Goal: Obtain resource: Obtain resource

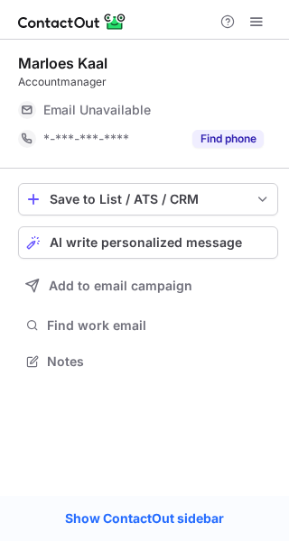
scroll to position [8, 9]
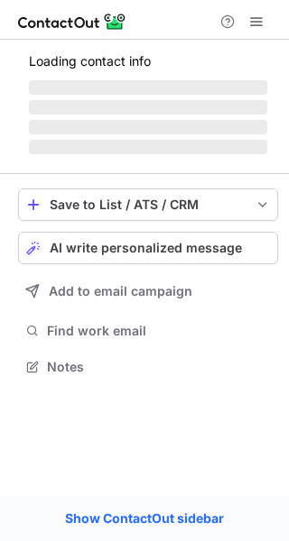
scroll to position [365, 289]
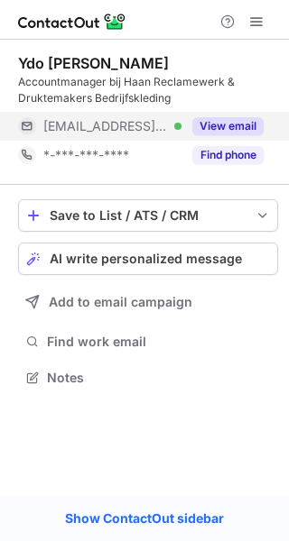
click at [245, 125] on button "View email" at bounding box center [227, 126] width 71 height 18
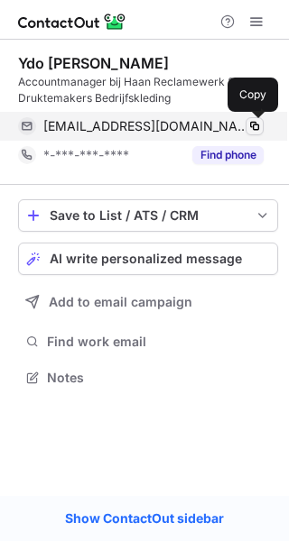
click at [254, 125] on span at bounding box center [254, 126] width 14 height 14
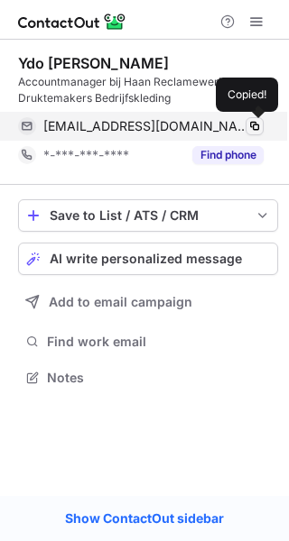
click at [254, 125] on span at bounding box center [254, 126] width 14 height 14
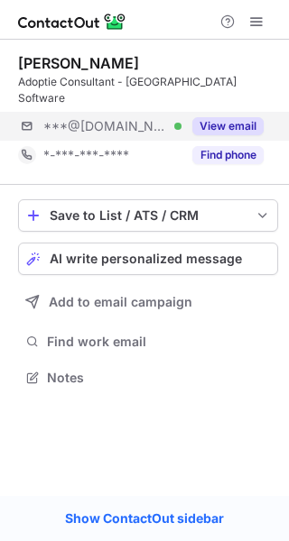
scroll to position [8, 9]
click at [255, 117] on button "View email" at bounding box center [227, 126] width 71 height 18
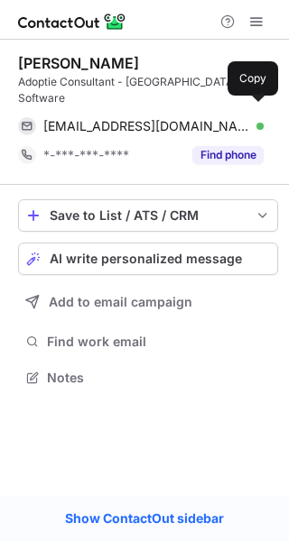
click at [259, 119] on span at bounding box center [254, 126] width 14 height 14
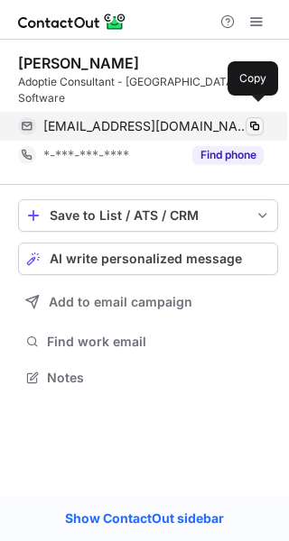
click at [259, 119] on span at bounding box center [254, 126] width 14 height 14
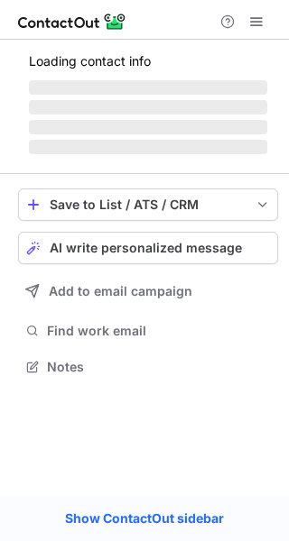
scroll to position [8, 9]
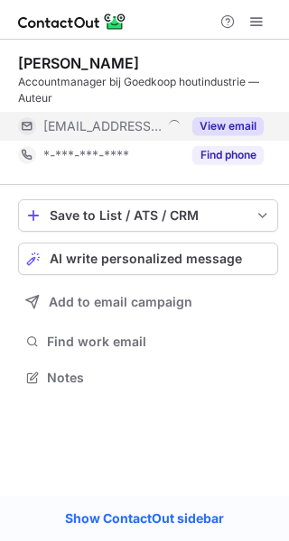
click at [235, 124] on button "View email" at bounding box center [227, 126] width 71 height 18
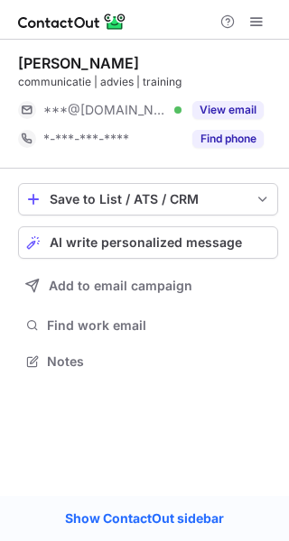
scroll to position [8, 9]
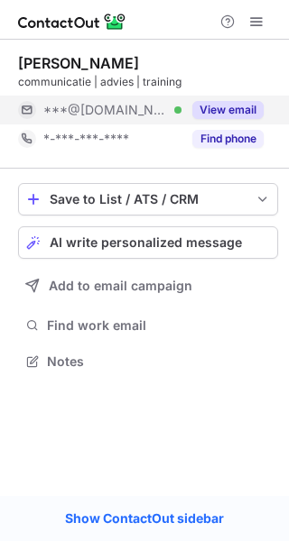
click at [251, 108] on button "View email" at bounding box center [227, 110] width 71 height 18
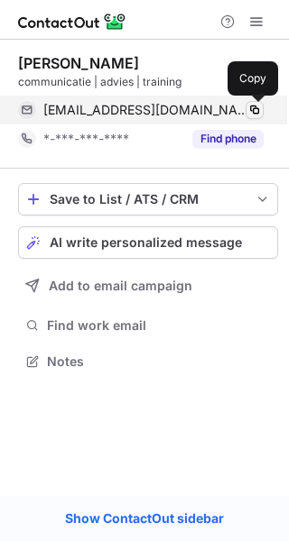
click at [254, 108] on span at bounding box center [254, 110] width 14 height 14
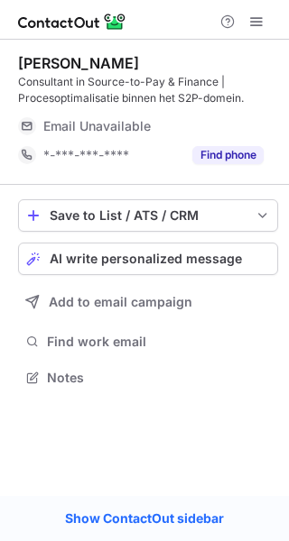
scroll to position [365, 289]
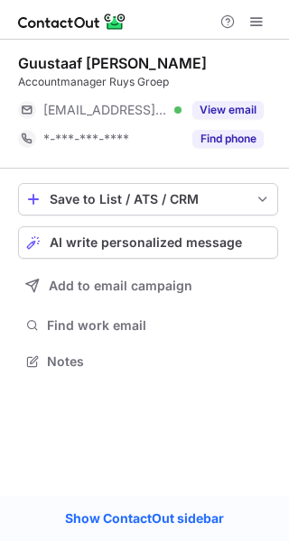
scroll to position [8, 9]
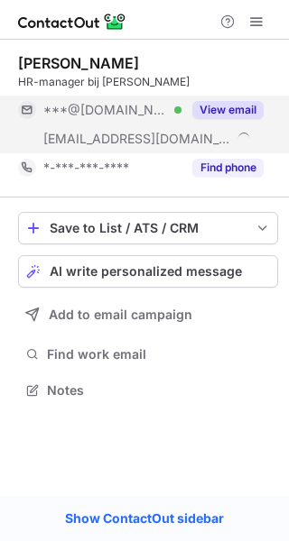
scroll to position [377, 289]
click at [243, 106] on button "View email" at bounding box center [227, 110] width 71 height 18
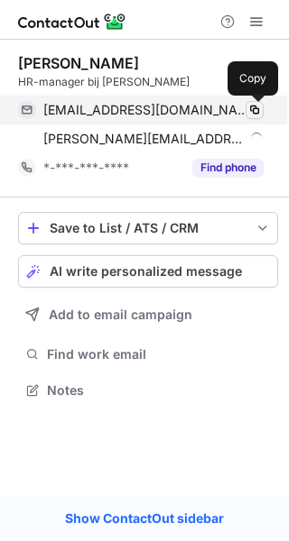
click at [254, 108] on span at bounding box center [254, 110] width 14 height 14
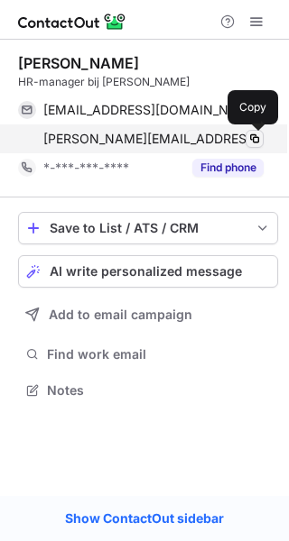
click at [254, 136] on span at bounding box center [254, 139] width 14 height 14
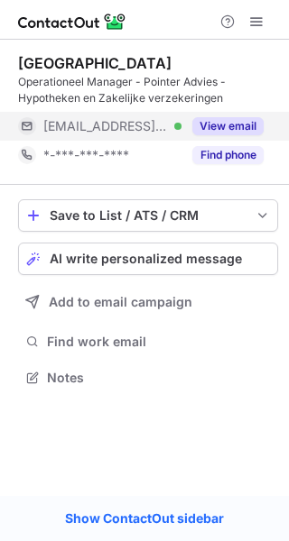
scroll to position [365, 289]
click at [235, 123] on button "View email" at bounding box center [227, 126] width 71 height 18
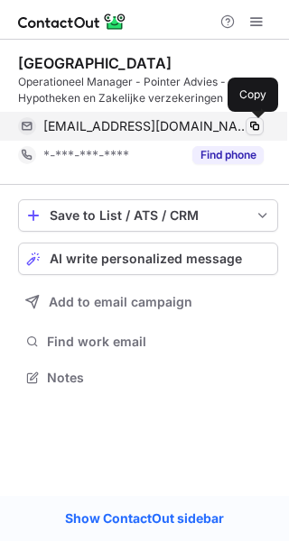
click at [249, 126] on span at bounding box center [254, 126] width 14 height 14
click at [254, 125] on span at bounding box center [254, 126] width 14 height 14
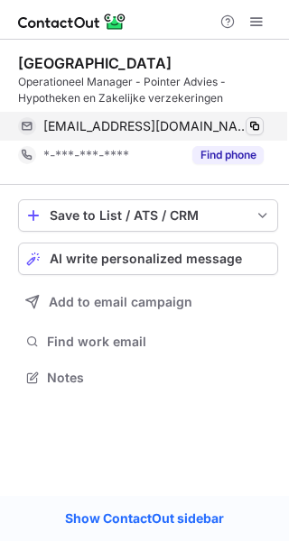
click at [254, 125] on span at bounding box center [254, 126] width 14 height 14
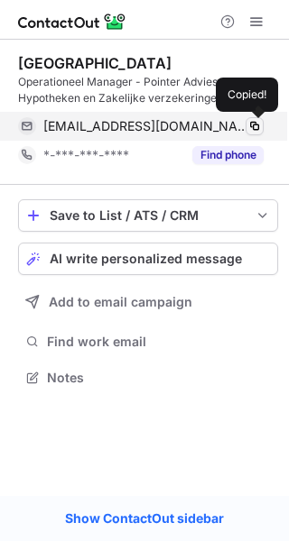
click at [254, 125] on span at bounding box center [254, 126] width 14 height 14
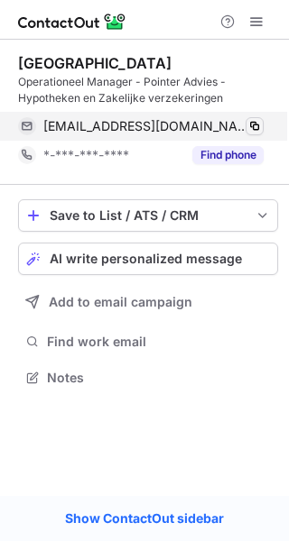
click at [254, 125] on span at bounding box center [254, 126] width 14 height 14
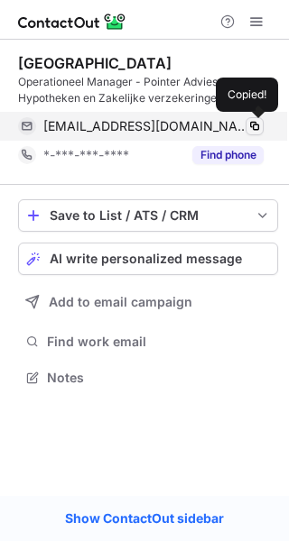
click at [254, 125] on span at bounding box center [254, 126] width 14 height 14
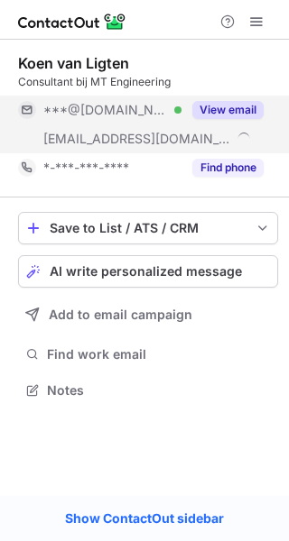
scroll to position [377, 289]
click at [240, 107] on button "View email" at bounding box center [227, 110] width 71 height 18
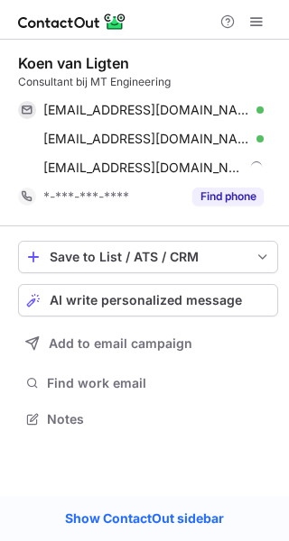
scroll to position [406, 289]
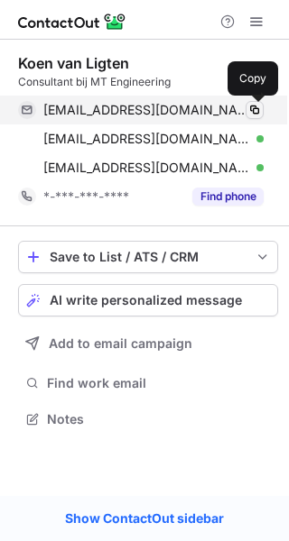
click at [254, 107] on span at bounding box center [254, 110] width 14 height 14
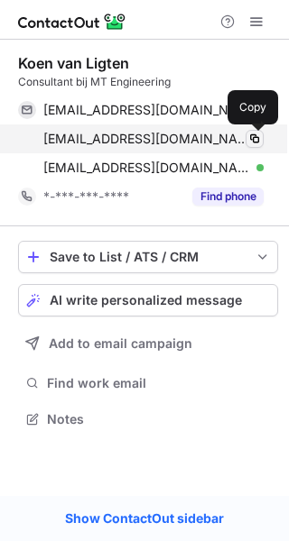
click at [253, 139] on span at bounding box center [254, 139] width 14 height 14
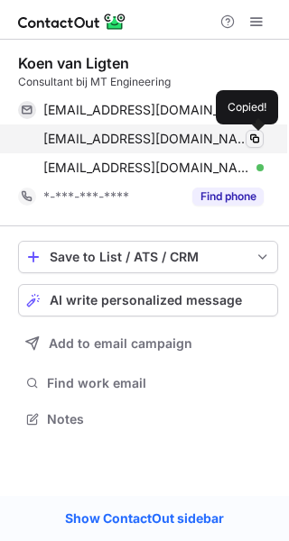
click at [253, 139] on span at bounding box center [254, 139] width 14 height 14
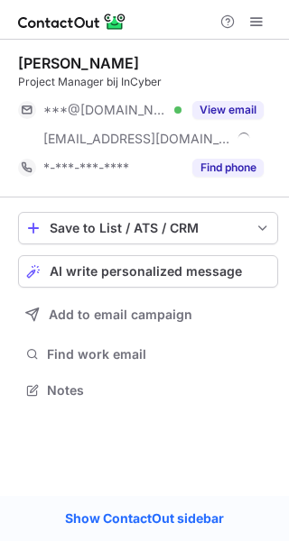
scroll to position [377, 289]
click at [235, 105] on button "View email" at bounding box center [227, 110] width 71 height 18
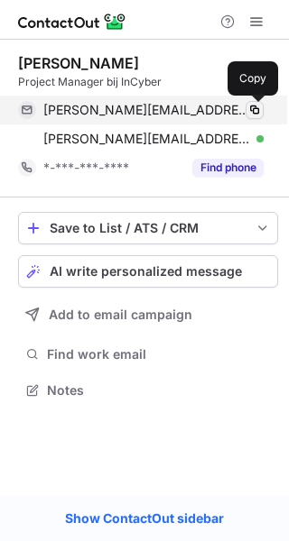
click at [257, 107] on span at bounding box center [254, 110] width 14 height 14
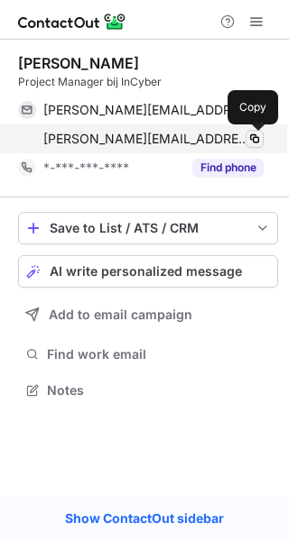
click at [255, 132] on span at bounding box center [254, 139] width 14 height 14
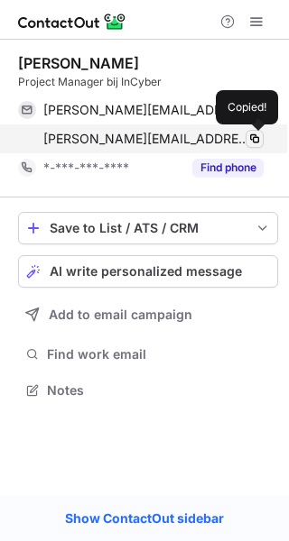
click at [255, 132] on span at bounding box center [254, 139] width 14 height 14
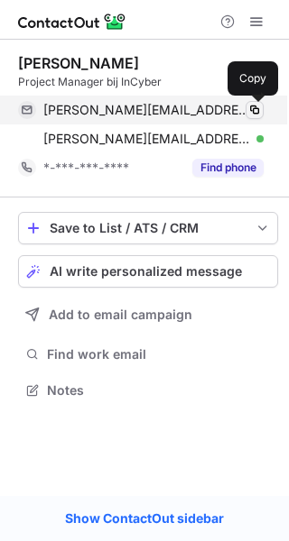
click at [257, 113] on span at bounding box center [254, 110] width 14 height 14
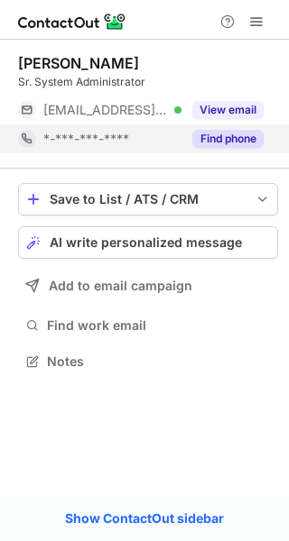
scroll to position [8, 9]
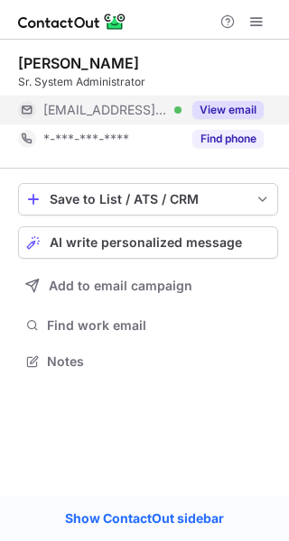
click at [233, 109] on button "View email" at bounding box center [227, 110] width 71 height 18
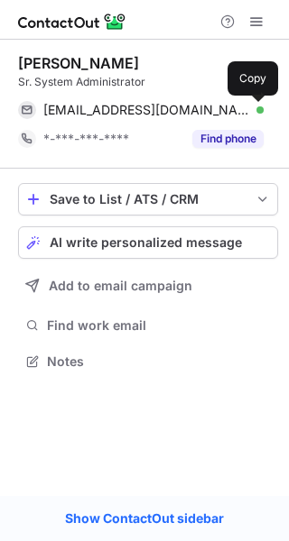
click at [254, 114] on span at bounding box center [254, 110] width 14 height 14
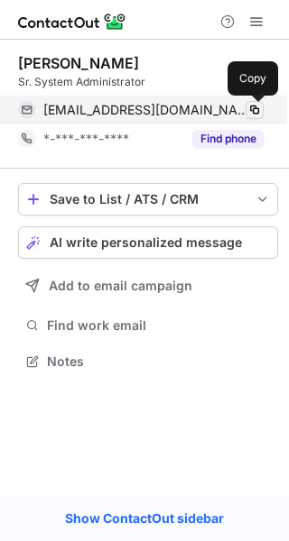
click at [254, 114] on span at bounding box center [254, 110] width 14 height 14
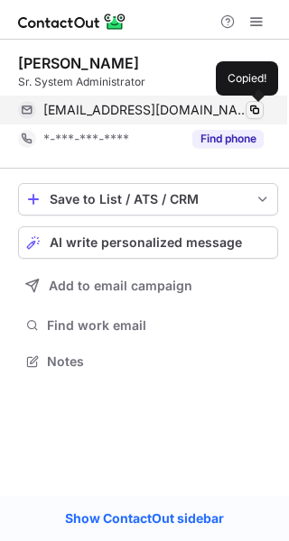
click at [254, 114] on span at bounding box center [254, 110] width 14 height 14
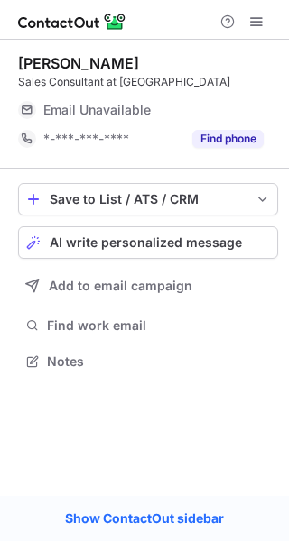
scroll to position [8, 9]
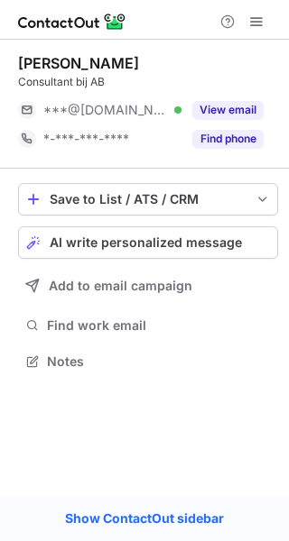
scroll to position [8, 9]
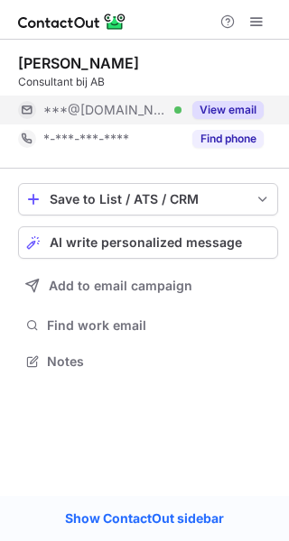
click at [245, 108] on button "View email" at bounding box center [227, 110] width 71 height 18
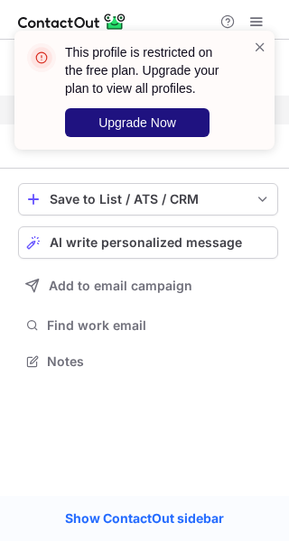
click at [185, 116] on button "Upgrade Now" at bounding box center [137, 122] width 144 height 29
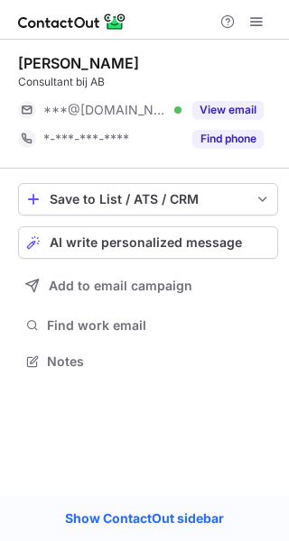
scroll to position [8, 9]
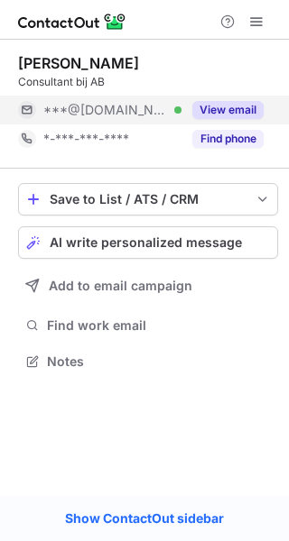
click at [243, 111] on button "View email" at bounding box center [227, 110] width 71 height 18
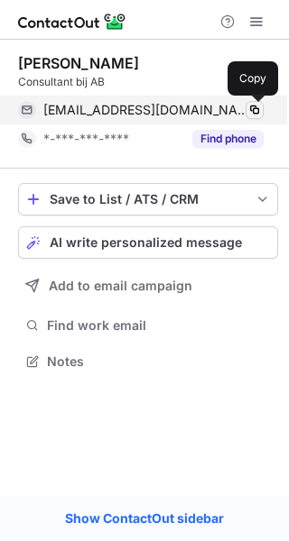
click at [252, 111] on span at bounding box center [254, 110] width 14 height 14
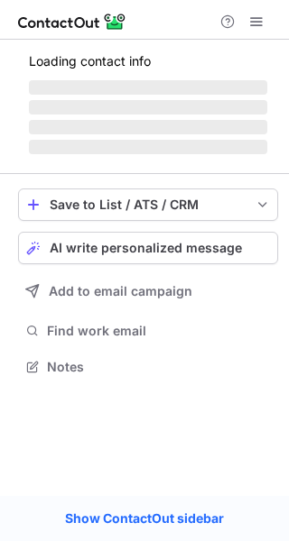
scroll to position [8, 9]
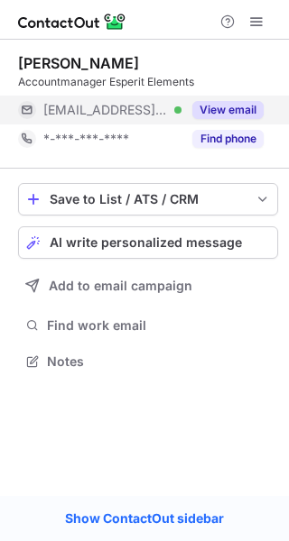
click at [235, 110] on button "View email" at bounding box center [227, 110] width 71 height 18
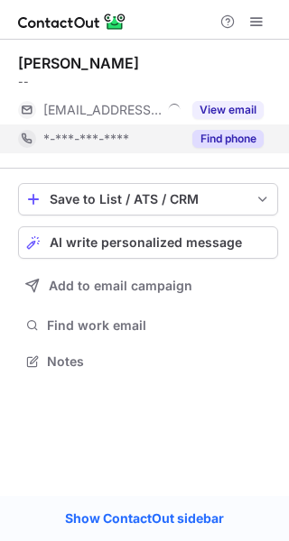
scroll to position [8, 9]
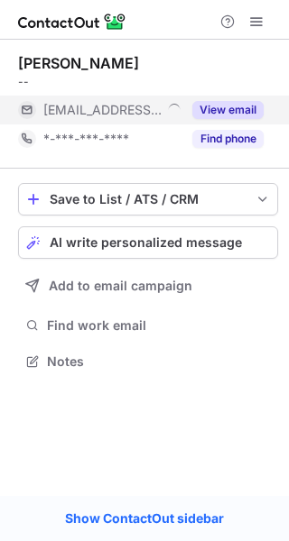
click at [245, 116] on button "View email" at bounding box center [227, 110] width 71 height 18
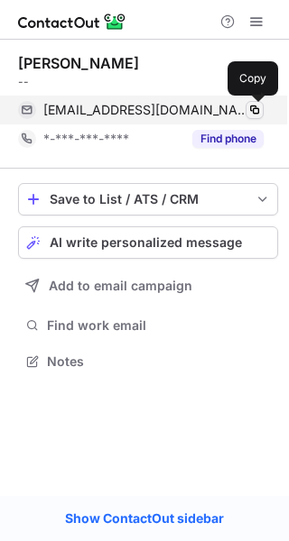
click at [256, 114] on span at bounding box center [254, 110] width 14 height 14
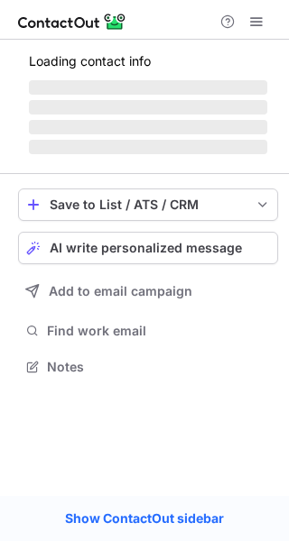
scroll to position [8, 9]
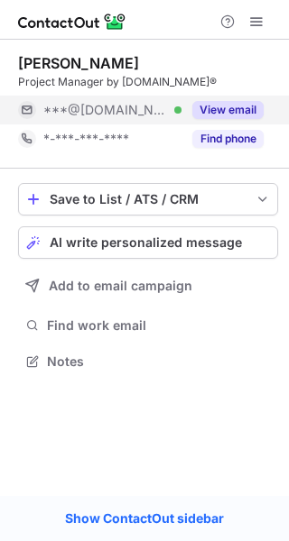
click at [259, 104] on button "View email" at bounding box center [227, 110] width 71 height 18
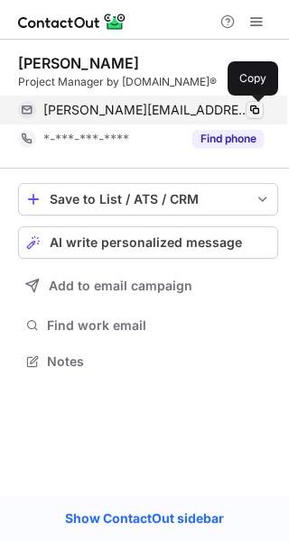
click at [259, 114] on span at bounding box center [254, 110] width 14 height 14
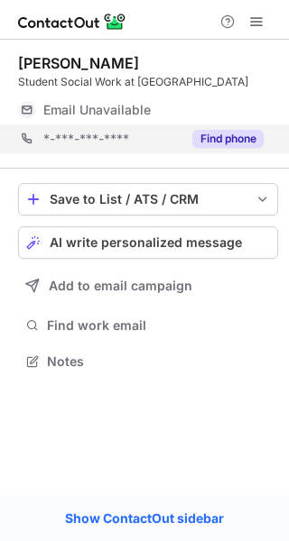
scroll to position [8, 9]
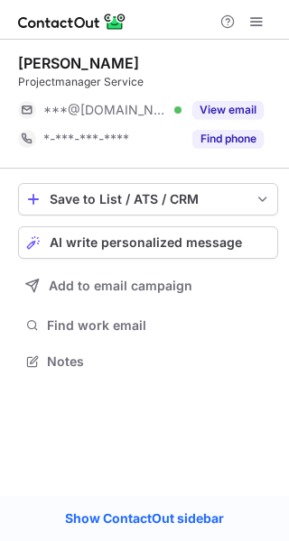
scroll to position [8, 9]
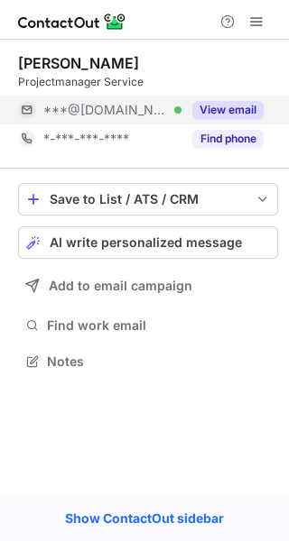
click at [246, 116] on button "View email" at bounding box center [227, 110] width 71 height 18
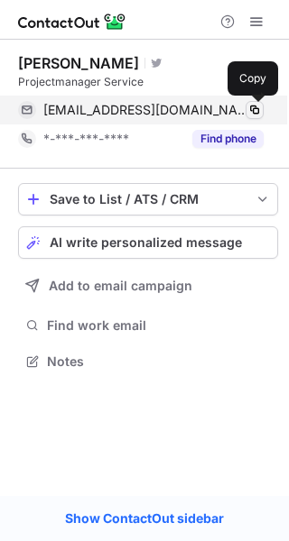
click at [260, 109] on span at bounding box center [254, 110] width 14 height 14
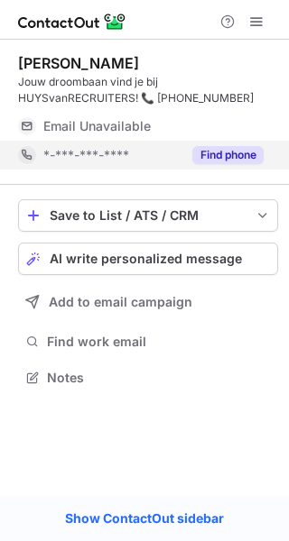
scroll to position [365, 289]
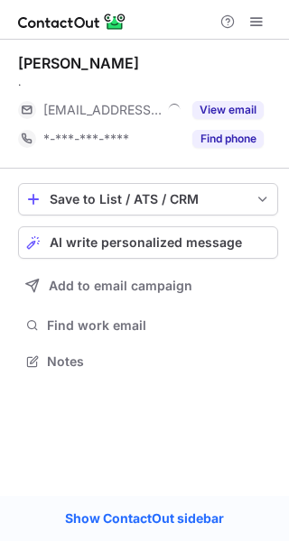
scroll to position [8, 9]
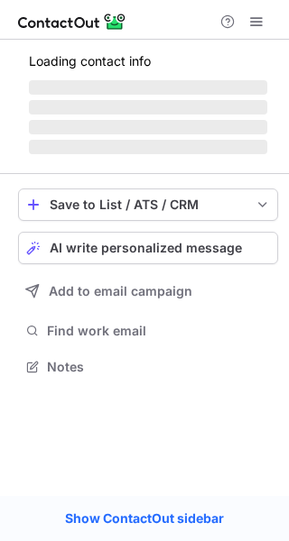
scroll to position [8, 9]
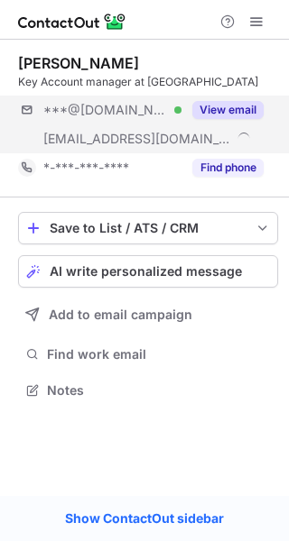
scroll to position [377, 289]
click at [254, 104] on button "View email" at bounding box center [227, 110] width 71 height 18
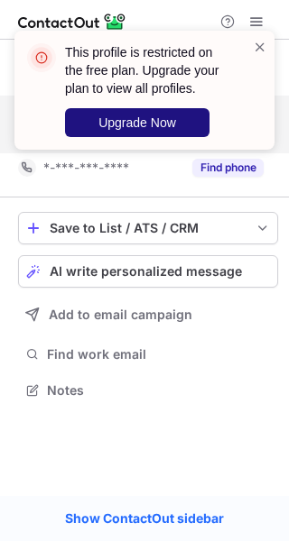
click at [163, 125] on span "Upgrade Now" at bounding box center [137, 122] width 78 height 14
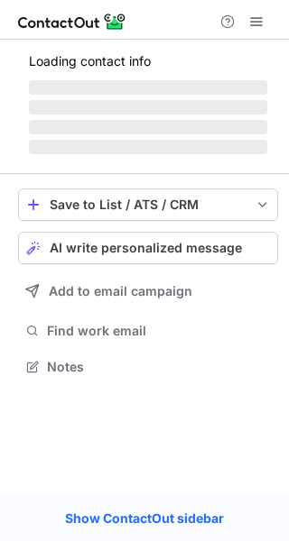
scroll to position [377, 289]
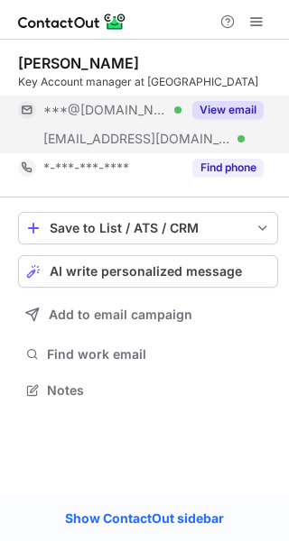
click at [250, 98] on div "View email" at bounding box center [222, 110] width 82 height 29
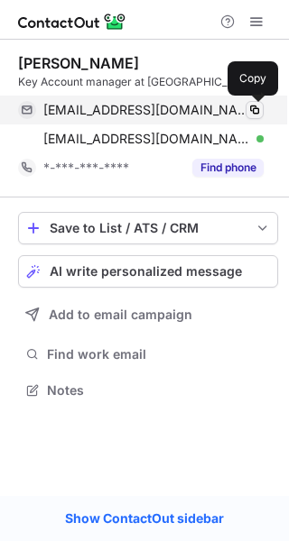
click at [250, 110] on span at bounding box center [254, 110] width 14 height 14
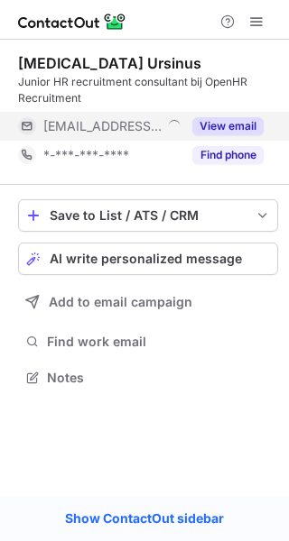
scroll to position [365, 289]
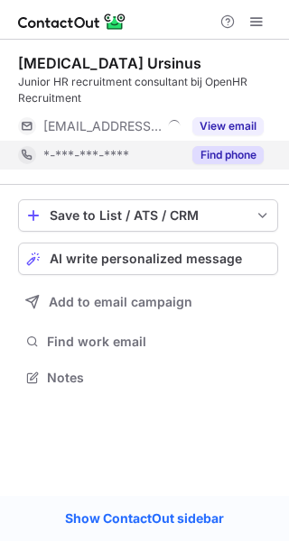
scroll to position [365, 289]
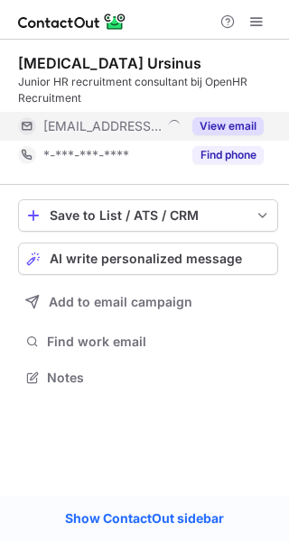
click at [233, 133] on button "View email" at bounding box center [227, 126] width 71 height 18
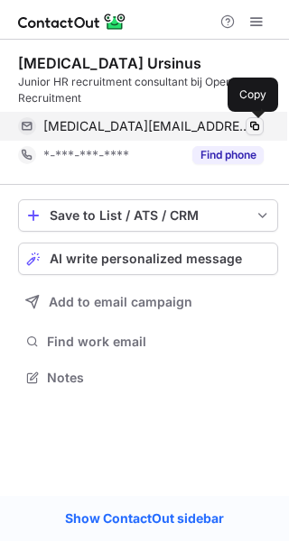
click at [250, 130] on span at bounding box center [254, 126] width 14 height 14
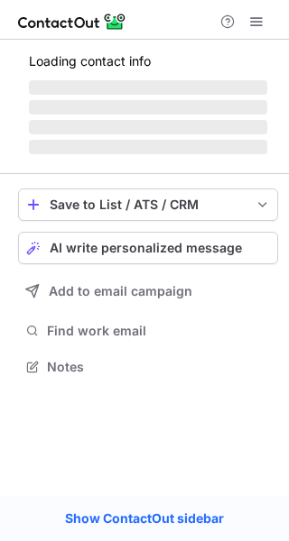
scroll to position [365, 289]
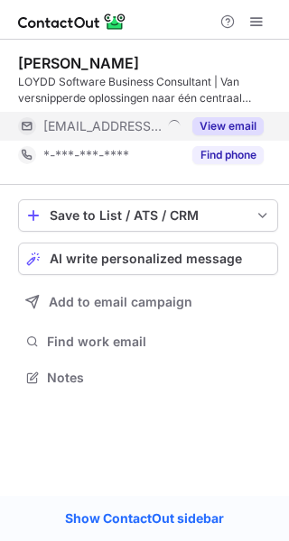
click at [246, 125] on button "View email" at bounding box center [227, 126] width 71 height 18
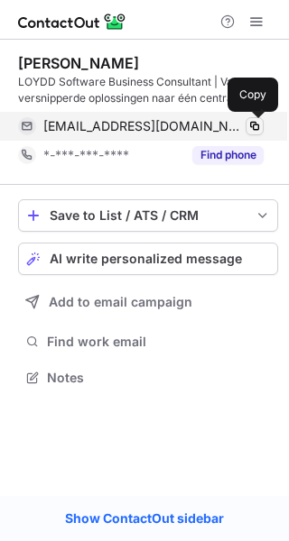
click at [253, 125] on span at bounding box center [254, 126] width 14 height 14
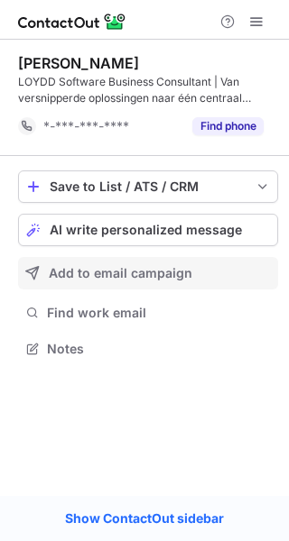
scroll to position [336, 289]
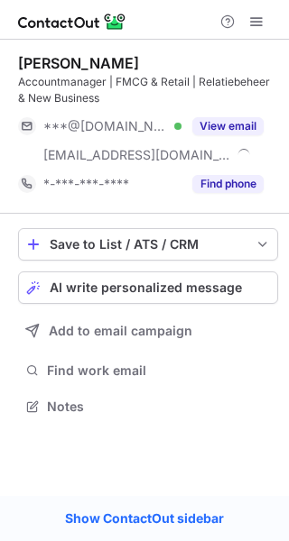
scroll to position [393, 289]
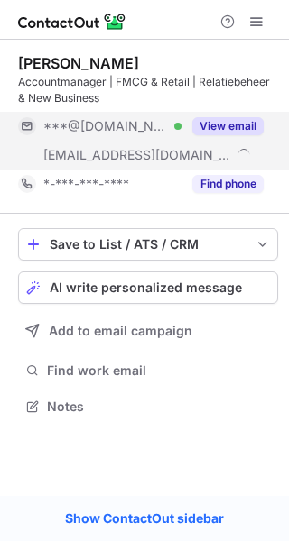
click at [250, 122] on button "View email" at bounding box center [227, 126] width 71 height 18
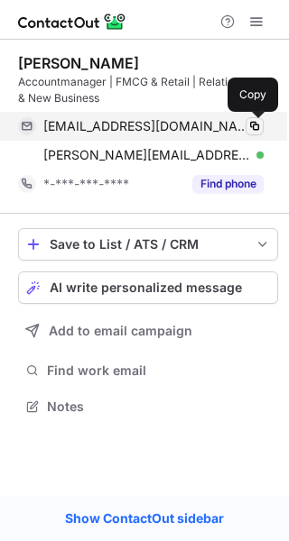
click at [255, 125] on span at bounding box center [254, 126] width 14 height 14
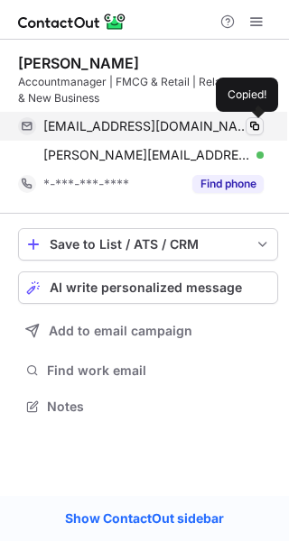
click at [255, 125] on span at bounding box center [254, 126] width 14 height 14
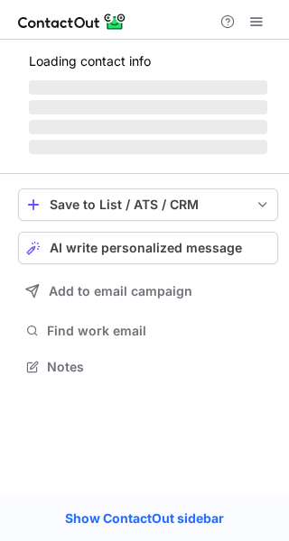
scroll to position [8, 9]
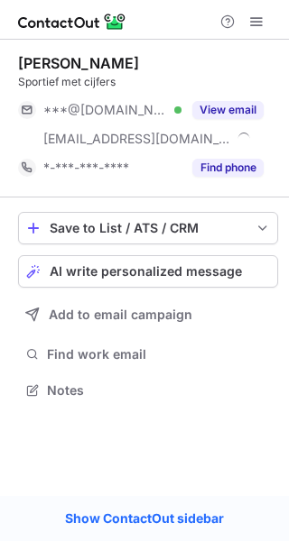
scroll to position [377, 289]
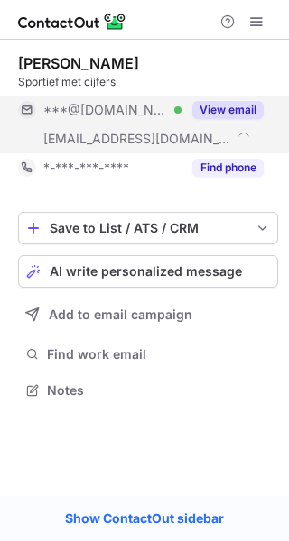
click at [246, 115] on button "View email" at bounding box center [227, 110] width 71 height 18
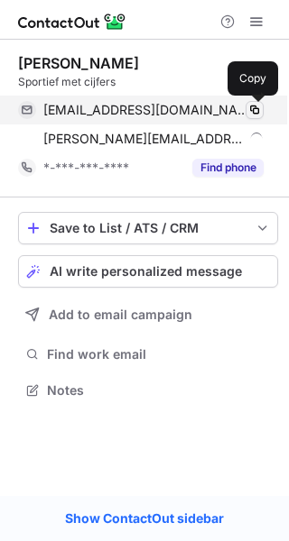
click at [254, 113] on span at bounding box center [254, 110] width 14 height 14
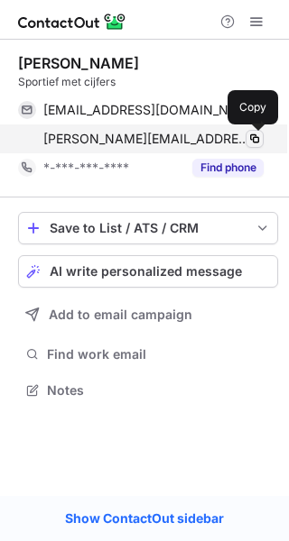
click at [255, 134] on span at bounding box center [254, 139] width 14 height 14
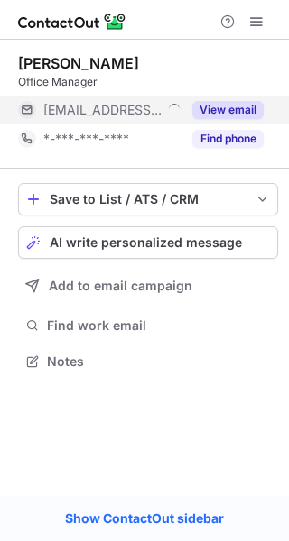
scroll to position [8, 9]
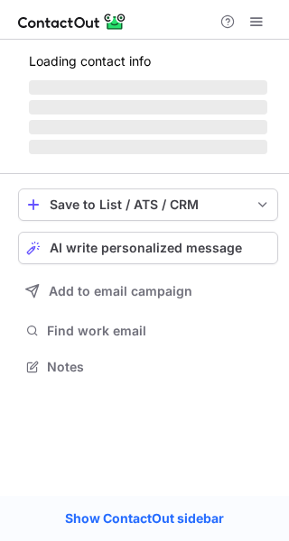
scroll to position [377, 289]
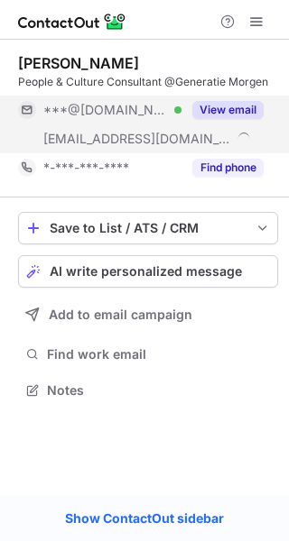
click at [245, 105] on button "View email" at bounding box center [227, 110] width 71 height 18
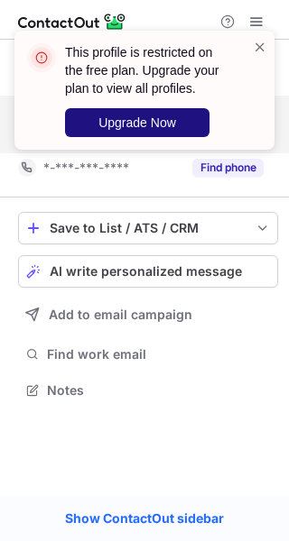
click at [143, 135] on button "Upgrade Now" at bounding box center [137, 122] width 144 height 29
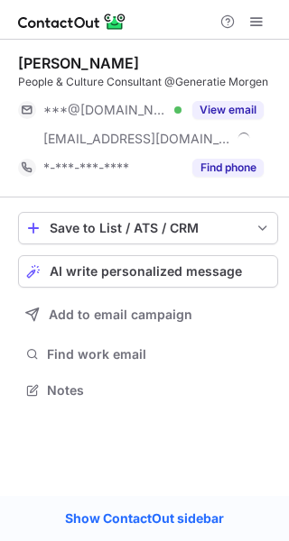
scroll to position [377, 289]
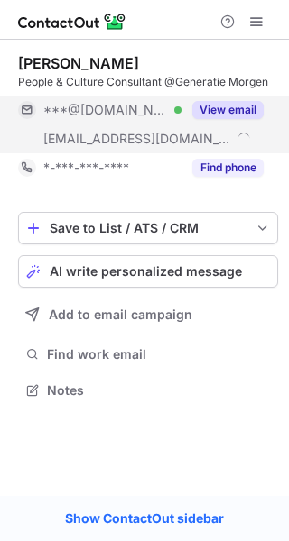
click at [249, 111] on button "View email" at bounding box center [227, 110] width 71 height 18
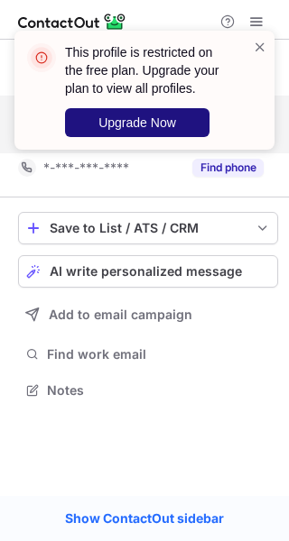
click at [169, 127] on span "Upgrade Now" at bounding box center [137, 122] width 78 height 14
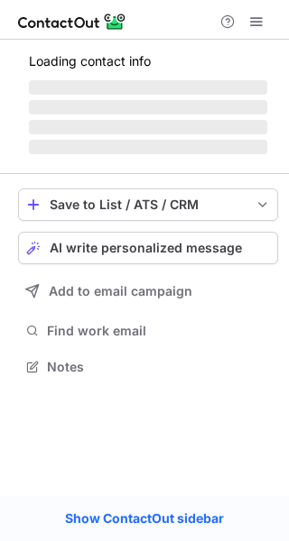
scroll to position [377, 289]
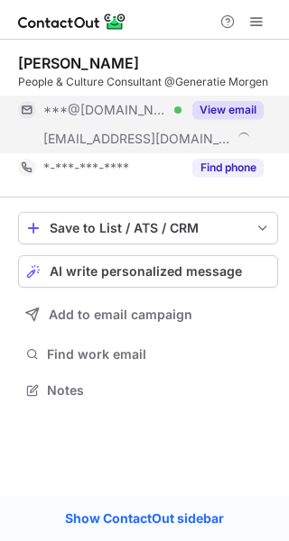
click at [245, 99] on div "View email" at bounding box center [222, 110] width 82 height 29
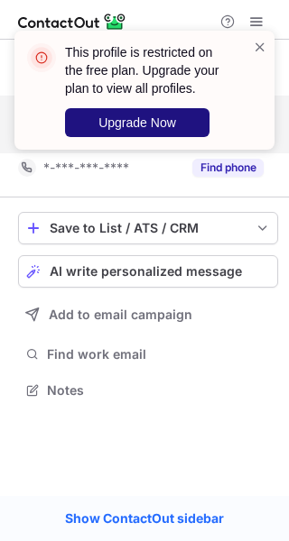
click at [208, 112] on button "Upgrade Now" at bounding box center [137, 122] width 144 height 29
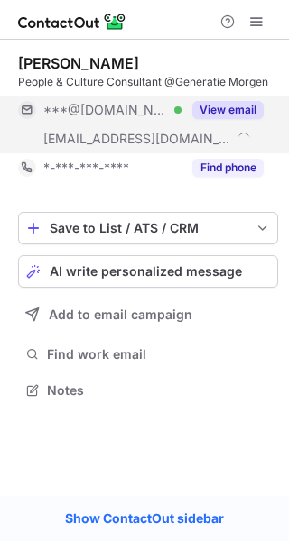
scroll to position [377, 289]
click at [252, 106] on button "View email" at bounding box center [227, 110] width 71 height 18
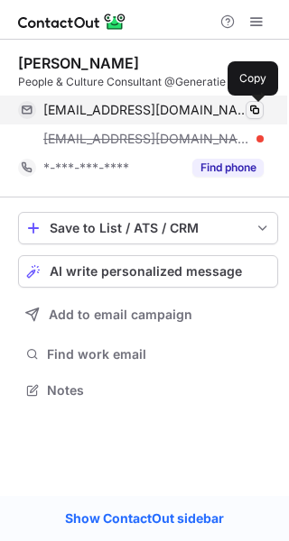
click at [257, 106] on span at bounding box center [254, 110] width 14 height 14
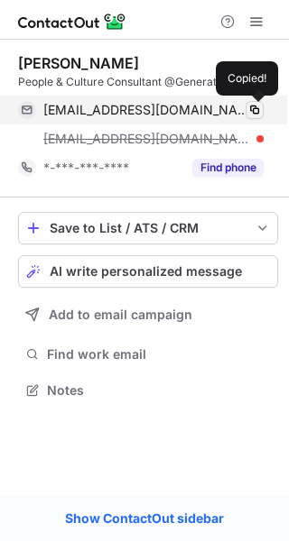
click at [257, 106] on span at bounding box center [254, 110] width 14 height 14
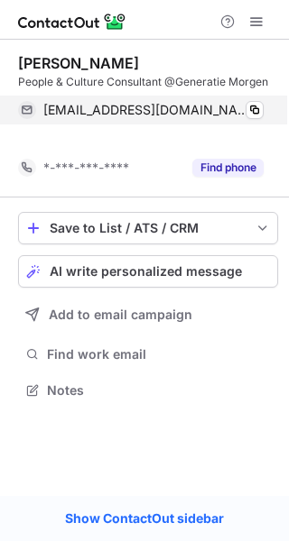
scroll to position [348, 289]
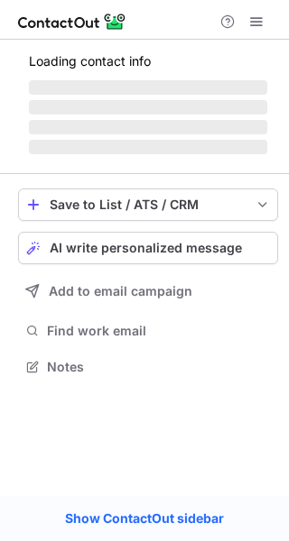
scroll to position [365, 289]
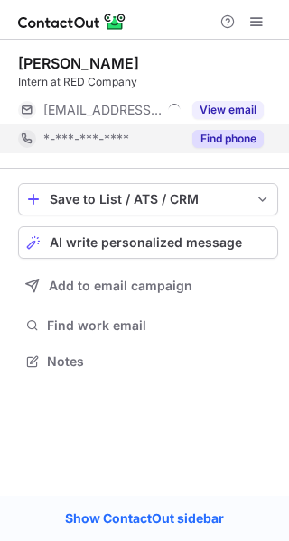
scroll to position [8, 9]
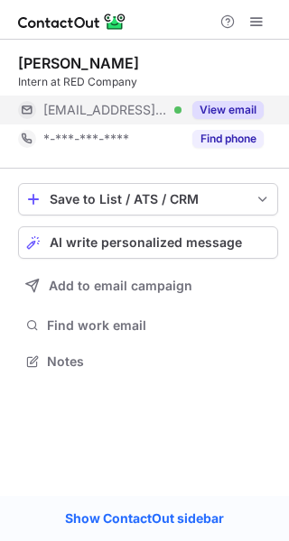
click at [254, 116] on button "View email" at bounding box center [227, 110] width 71 height 18
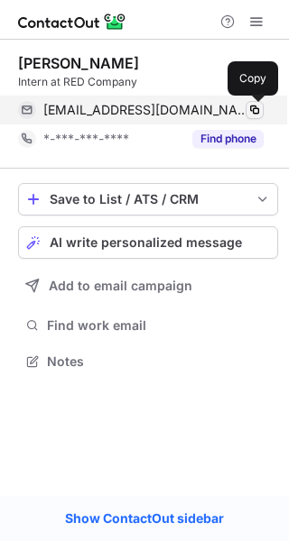
click at [253, 108] on span at bounding box center [254, 110] width 14 height 14
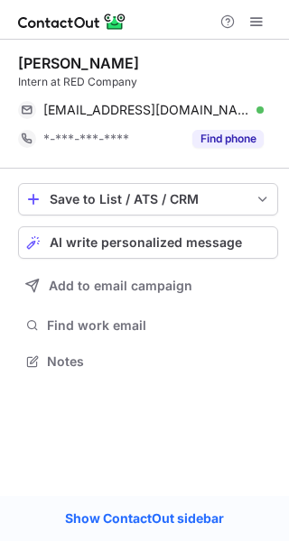
drag, startPoint x: 253, startPoint y: 108, endPoint x: 724, endPoint y: -22, distance: 488.6
click at [288, 0] on html "Maximilian Beerkens Intern at RED Company beerkens@red-company.nl Verified Copi…" at bounding box center [144, 270] width 289 height 541
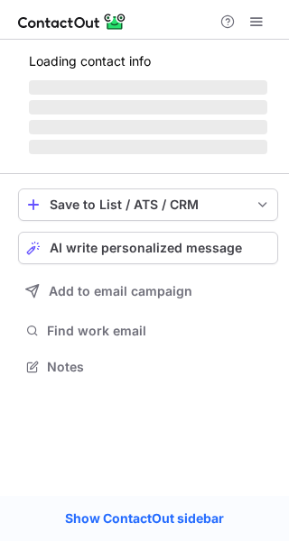
scroll to position [8, 9]
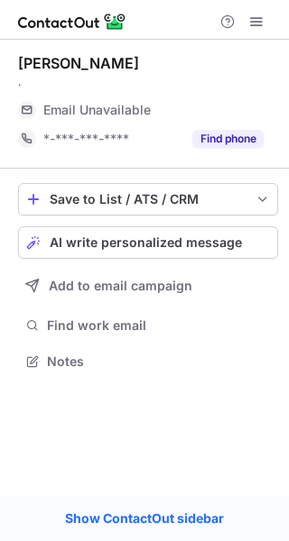
scroll to position [8, 9]
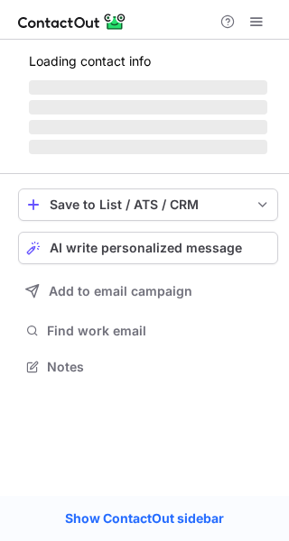
scroll to position [365, 289]
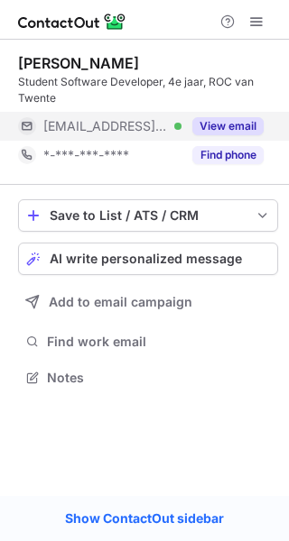
click at [241, 120] on button "View email" at bounding box center [227, 126] width 71 height 18
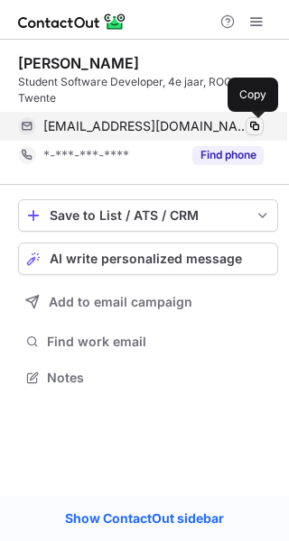
click at [253, 123] on span at bounding box center [254, 126] width 14 height 14
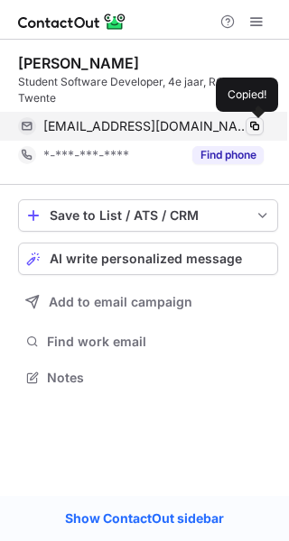
click at [253, 123] on span at bounding box center [254, 126] width 14 height 14
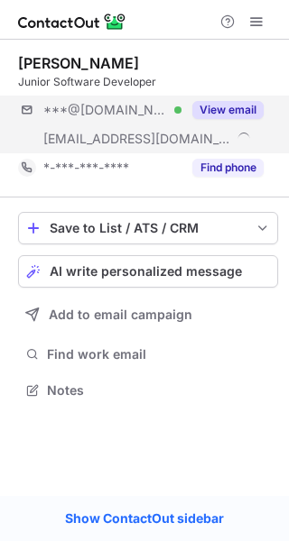
scroll to position [377, 289]
click at [244, 110] on button "View email" at bounding box center [227, 110] width 71 height 18
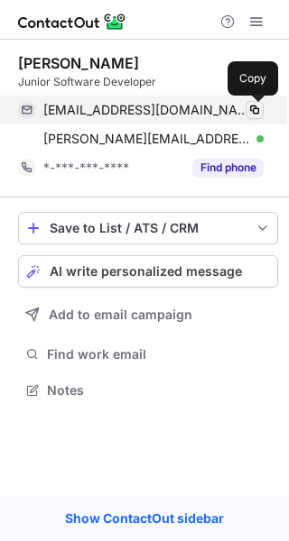
click at [251, 110] on span at bounding box center [254, 110] width 14 height 14
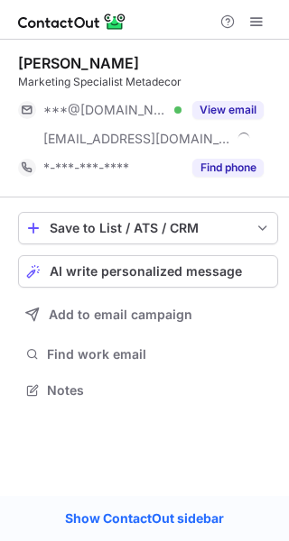
scroll to position [377, 289]
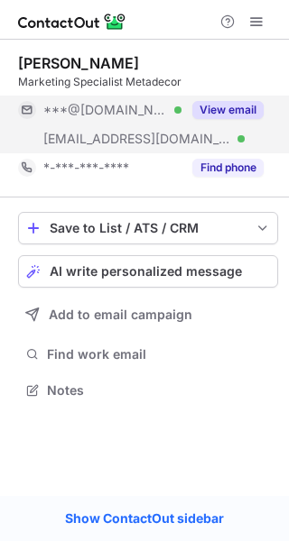
click at [214, 103] on button "View email" at bounding box center [227, 110] width 71 height 18
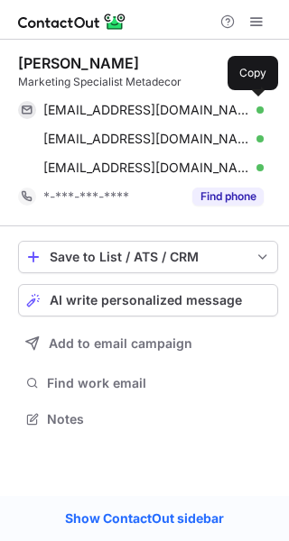
scroll to position [406, 289]
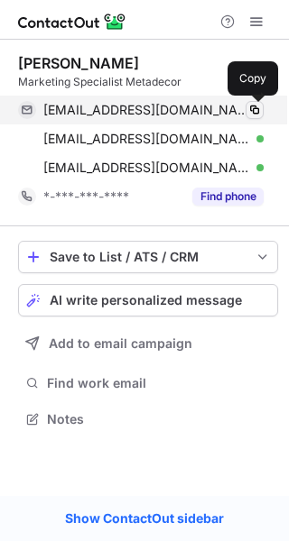
click at [251, 114] on span at bounding box center [254, 110] width 14 height 14
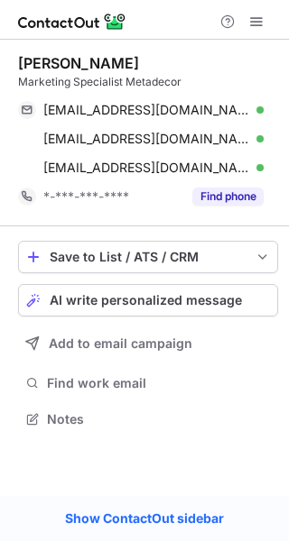
drag, startPoint x: 251, startPoint y: 114, endPoint x: 715, endPoint y: -24, distance: 483.9
click at [288, 0] on html "[PERSON_NAME] Marketing Specialist Metadecor [EMAIL_ADDRESS][DOMAIN_NAME] Verif…" at bounding box center [144, 270] width 289 height 541
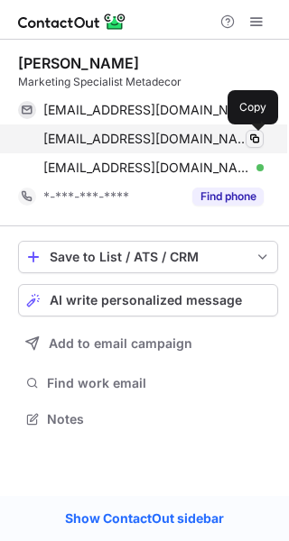
click at [252, 140] on span at bounding box center [254, 139] width 14 height 14
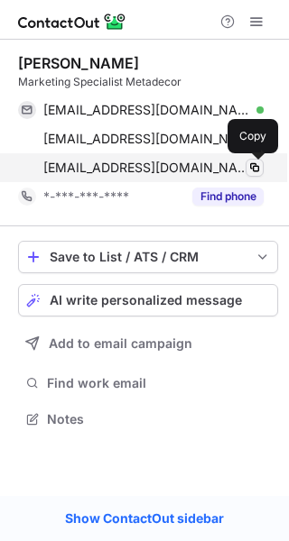
click at [257, 165] on span at bounding box center [254, 168] width 14 height 14
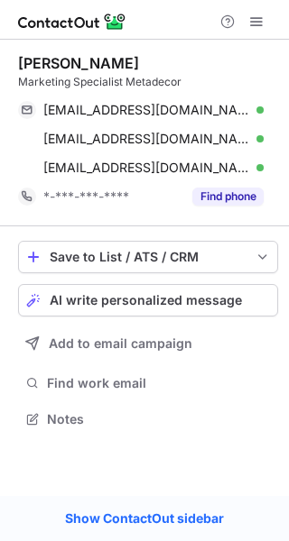
drag, startPoint x: 257, startPoint y: 165, endPoint x: 747, endPoint y: -30, distance: 527.3
click at [288, 0] on html "Luuk Jilesen Marketing Specialist Metadecor luukjilesen@hotmail.com Verified Co…" at bounding box center [144, 270] width 289 height 541
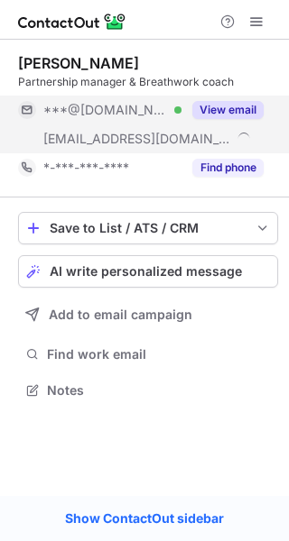
scroll to position [377, 289]
click at [247, 111] on button "View email" at bounding box center [227, 110] width 71 height 18
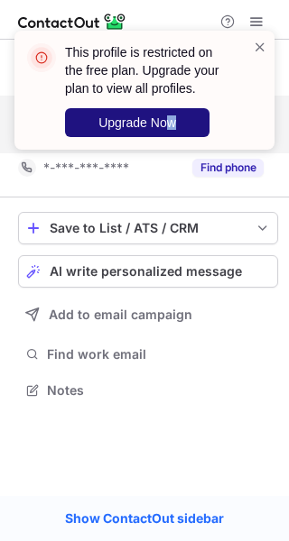
click at [171, 110] on div "This profile is restricted on the free plan. Upgrade your plan to view all prof…" at bounding box center [148, 90] width 166 height 94
click at [171, 110] on button "Upgrade Now" at bounding box center [137, 122] width 144 height 29
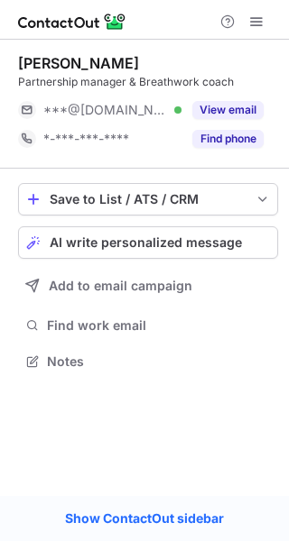
scroll to position [8, 9]
click at [248, 103] on button "View email" at bounding box center [227, 110] width 71 height 18
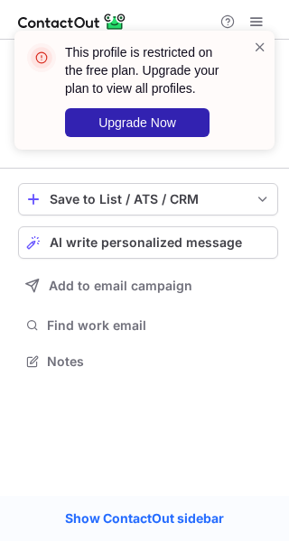
click at [209, 114] on div "This profile is restricted on the free plan. Upgrade your plan to view all prof…" at bounding box center [148, 90] width 166 height 94
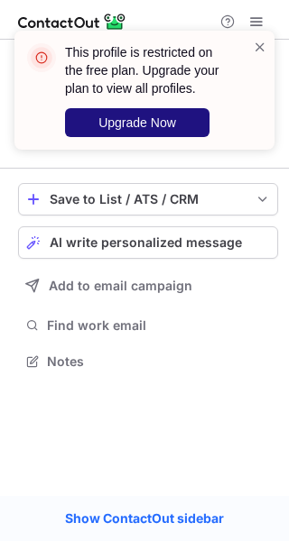
click at [176, 129] on button "Upgrade Now" at bounding box center [137, 122] width 144 height 29
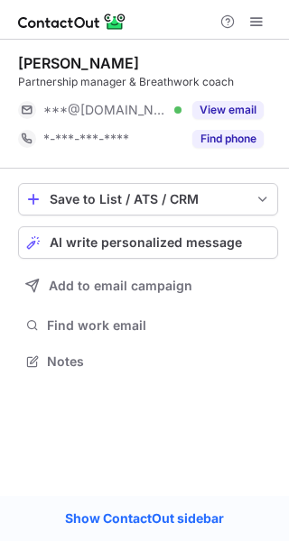
scroll to position [8, 9]
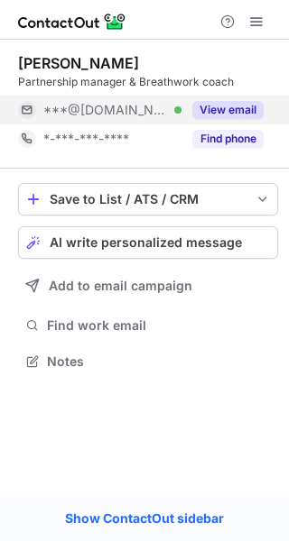
click at [235, 109] on button "View email" at bounding box center [227, 110] width 71 height 18
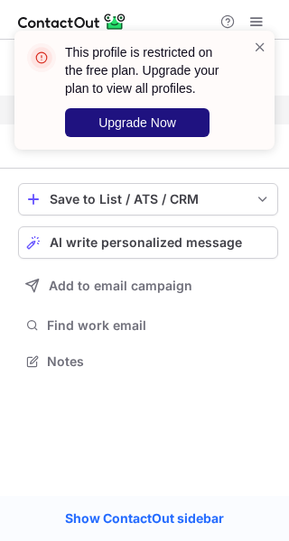
click at [168, 111] on button "Upgrade Now" at bounding box center [137, 122] width 144 height 29
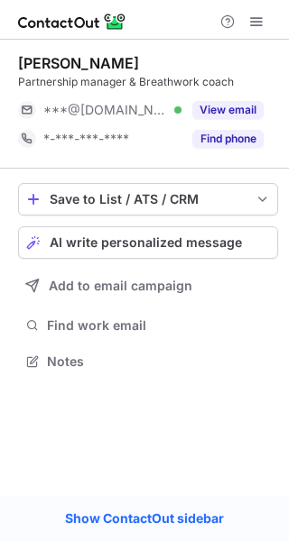
scroll to position [8, 9]
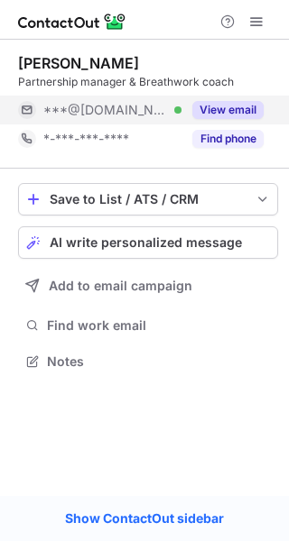
click at [254, 107] on button "View email" at bounding box center [227, 110] width 71 height 18
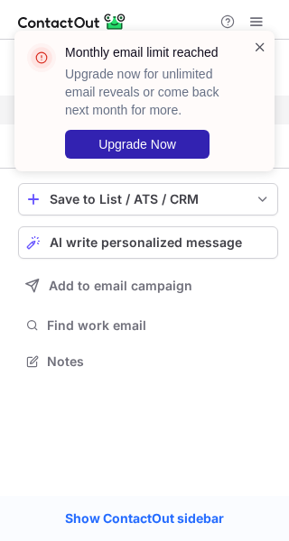
click at [257, 48] on span at bounding box center [260, 47] width 14 height 18
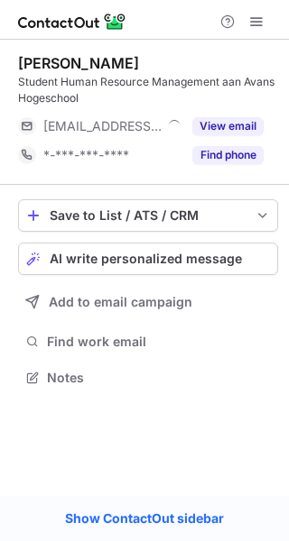
scroll to position [365, 289]
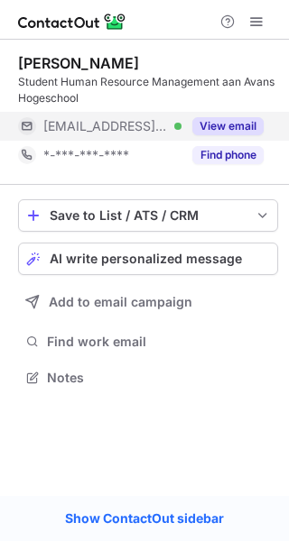
click at [245, 123] on button "View email" at bounding box center [227, 126] width 71 height 18
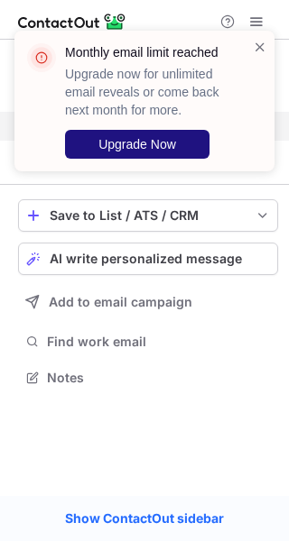
click at [201, 136] on button "Upgrade Now" at bounding box center [137, 144] width 144 height 29
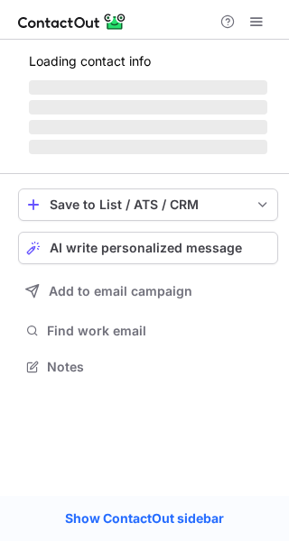
scroll to position [365, 289]
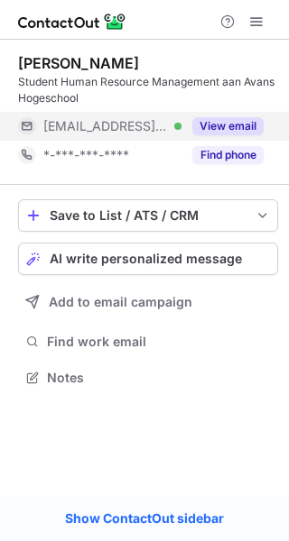
click at [233, 129] on button "View email" at bounding box center [227, 126] width 71 height 18
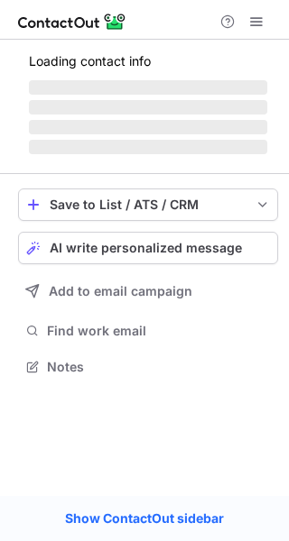
scroll to position [377, 289]
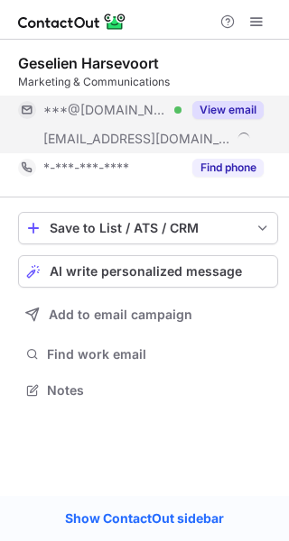
click at [254, 107] on button "View email" at bounding box center [227, 110] width 71 height 18
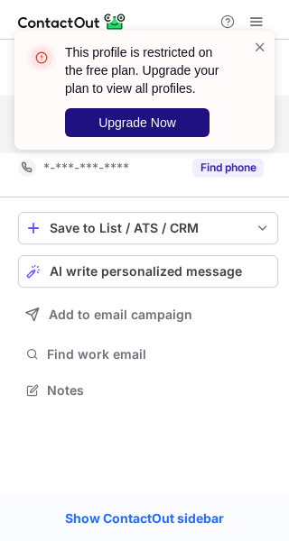
click at [167, 123] on span "Upgrade Now" at bounding box center [137, 122] width 78 height 14
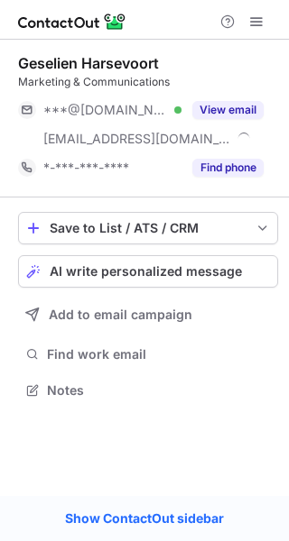
scroll to position [377, 289]
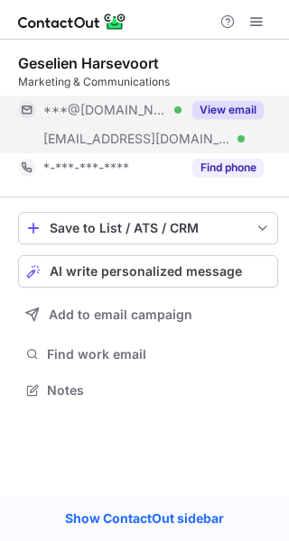
click at [257, 112] on button "View email" at bounding box center [227, 110] width 71 height 18
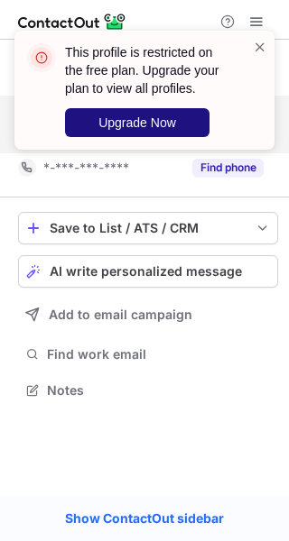
click at [208, 115] on button "Upgrade Now" at bounding box center [137, 122] width 144 height 29
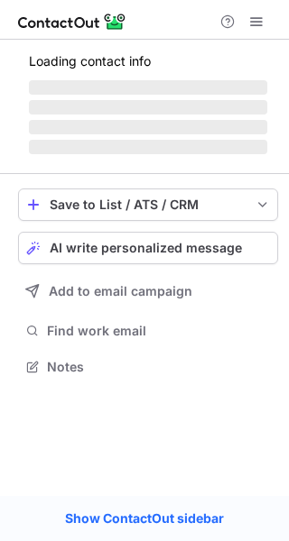
scroll to position [377, 289]
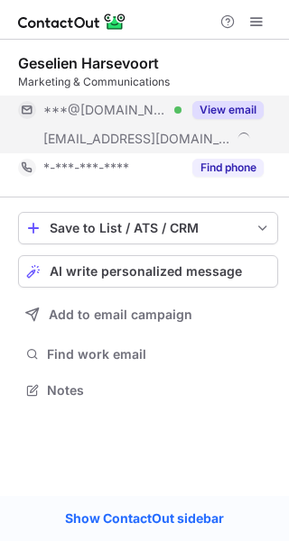
click at [262, 115] on button "View email" at bounding box center [227, 110] width 71 height 18
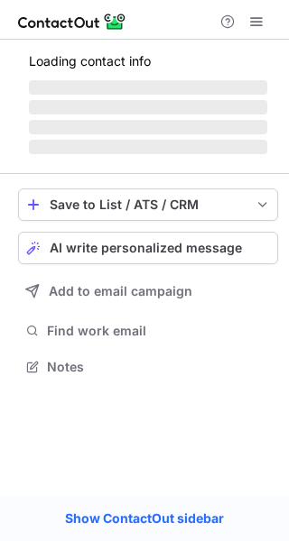
scroll to position [8, 9]
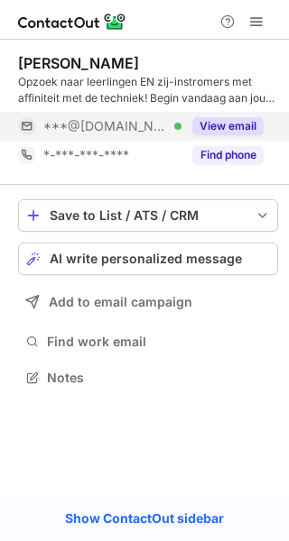
click at [250, 117] on button "View email" at bounding box center [227, 126] width 71 height 18
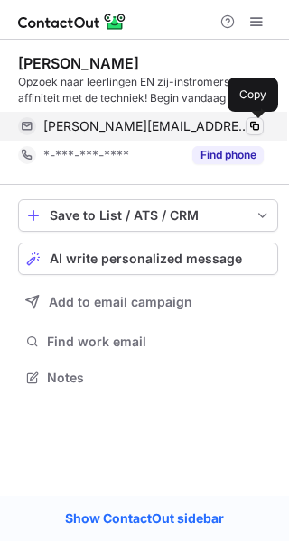
click at [257, 125] on span at bounding box center [254, 126] width 14 height 14
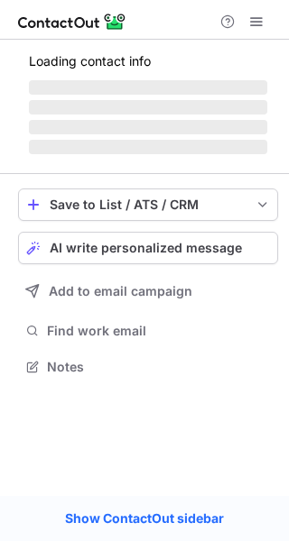
scroll to position [365, 289]
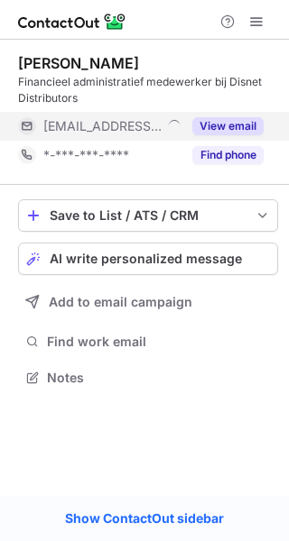
click at [248, 122] on button "View email" at bounding box center [227, 126] width 71 height 18
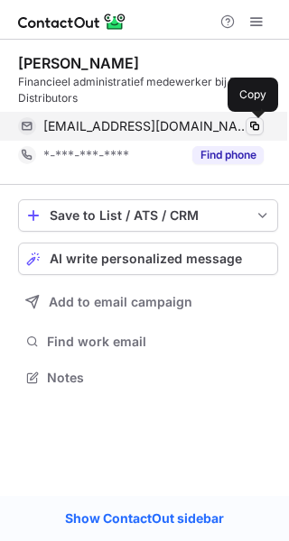
click at [256, 123] on span at bounding box center [254, 126] width 14 height 14
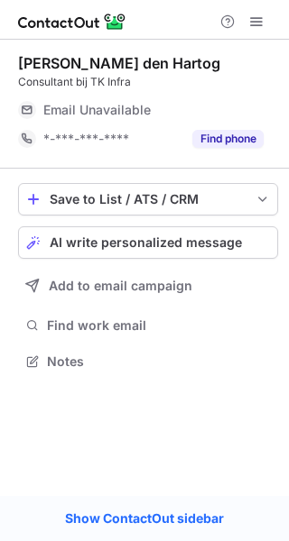
scroll to position [8, 9]
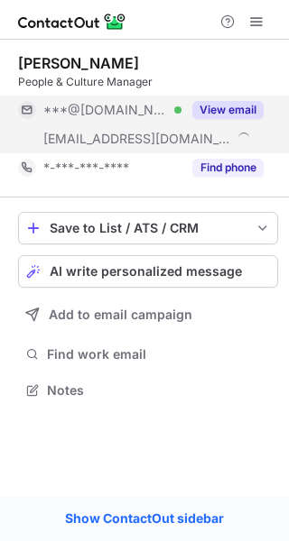
scroll to position [377, 289]
click at [252, 107] on button "View email" at bounding box center [227, 110] width 71 height 18
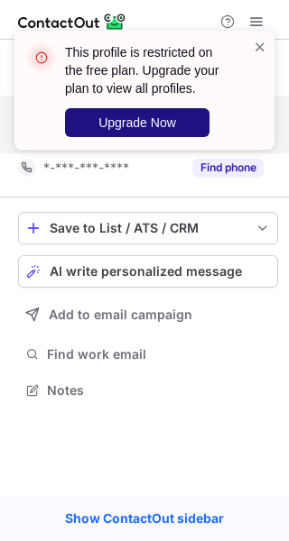
click at [158, 122] on span "Upgrade Now" at bounding box center [137, 122] width 78 height 14
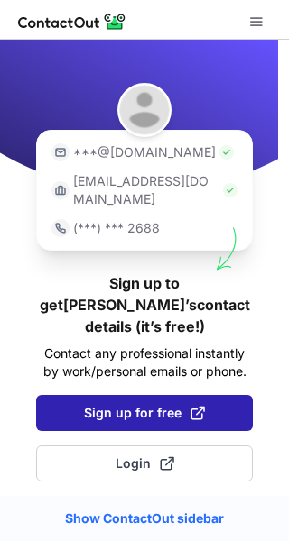
click at [157, 404] on span "Sign up for free" at bounding box center [144, 413] width 121 height 18
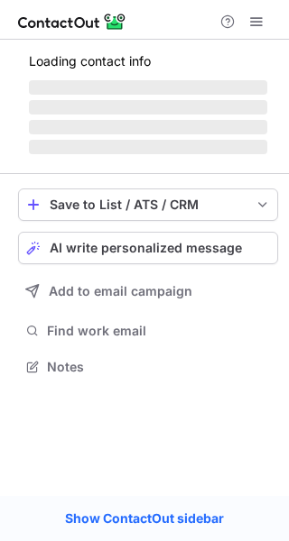
scroll to position [377, 289]
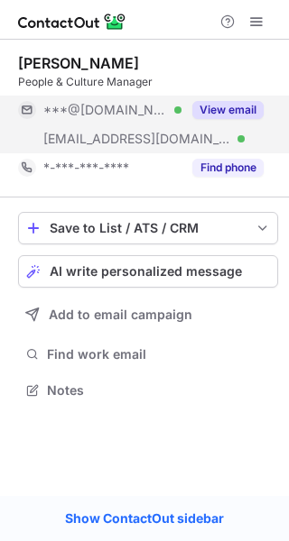
click at [253, 107] on button "View email" at bounding box center [227, 110] width 71 height 18
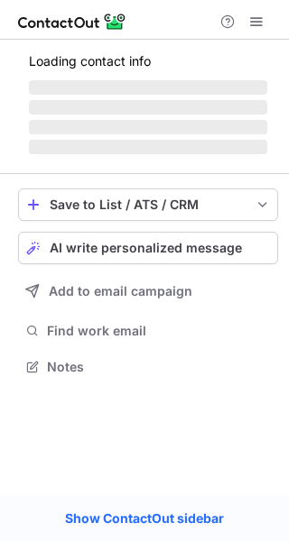
scroll to position [365, 289]
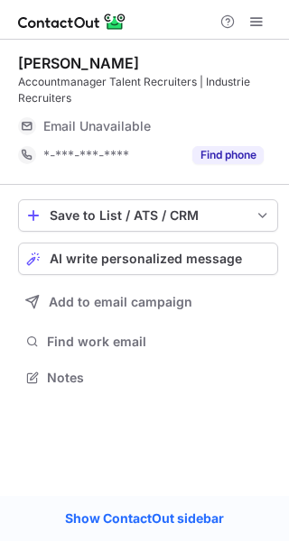
click at [255, 109] on div "Jerrel Bahadoersingh Accountmanager Talent Recruiters | Industrie Recruiters Em…" at bounding box center [148, 111] width 260 height 115
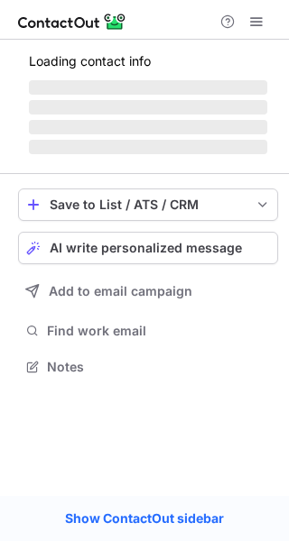
scroll to position [365, 289]
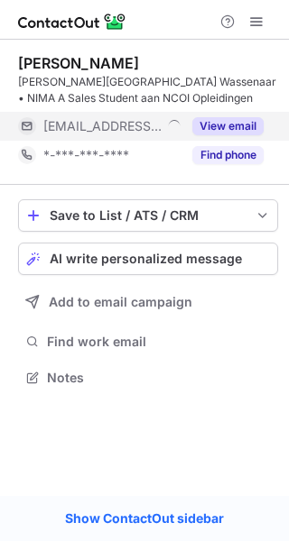
click at [255, 122] on button "View email" at bounding box center [227, 126] width 71 height 18
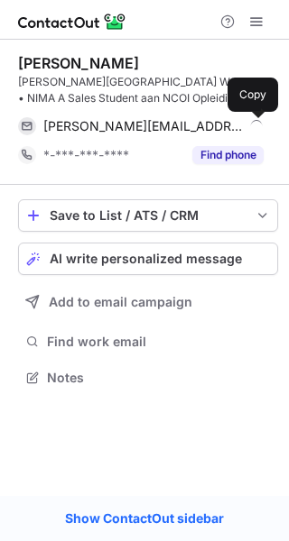
click at [255, 122] on span at bounding box center [254, 126] width 14 height 14
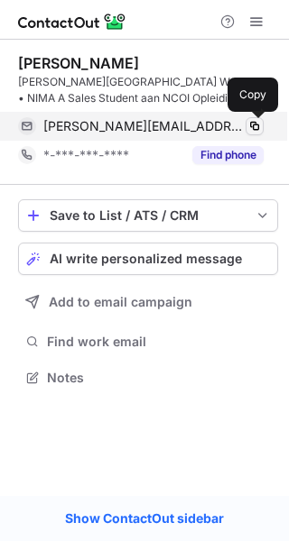
click at [255, 122] on span at bounding box center [254, 126] width 14 height 14
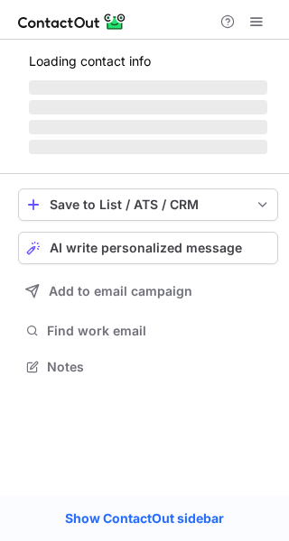
scroll to position [393, 289]
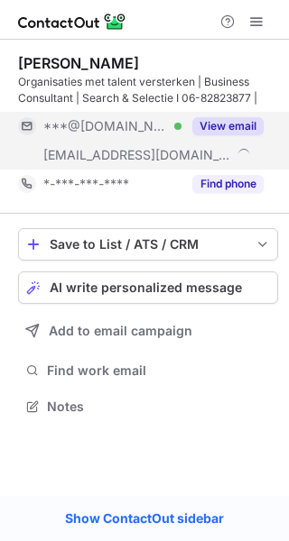
click at [251, 119] on button "View email" at bounding box center [227, 126] width 71 height 18
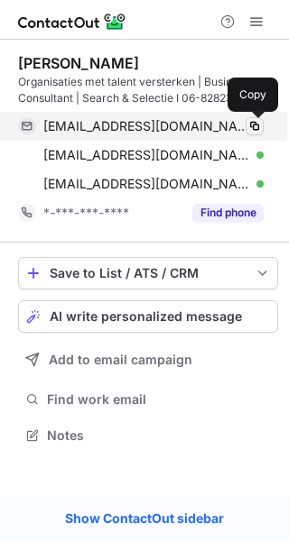
click at [256, 123] on span at bounding box center [254, 126] width 14 height 14
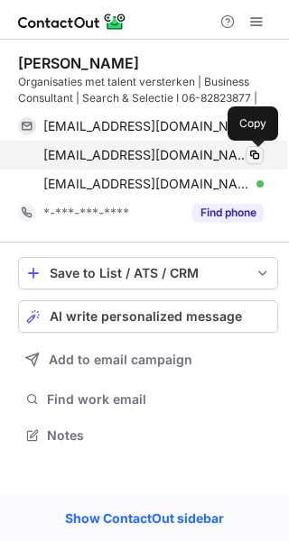
click at [255, 157] on span at bounding box center [254, 155] width 14 height 14
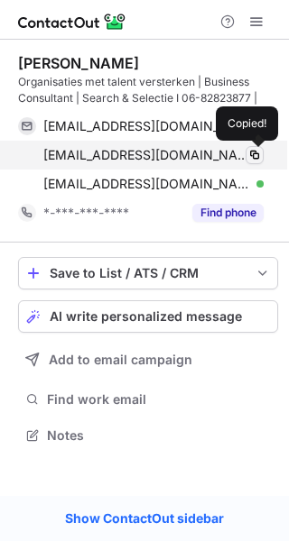
click at [255, 157] on span at bounding box center [254, 155] width 14 height 14
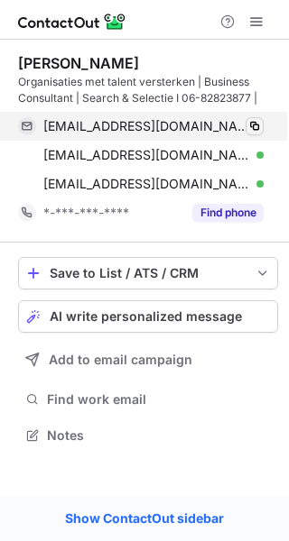
scroll to position [422, 289]
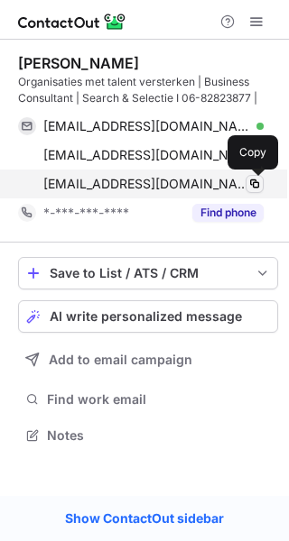
click at [257, 189] on span at bounding box center [254, 184] width 14 height 14
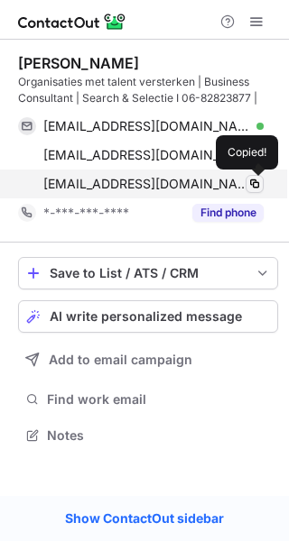
click at [257, 189] on span at bounding box center [254, 184] width 14 height 14
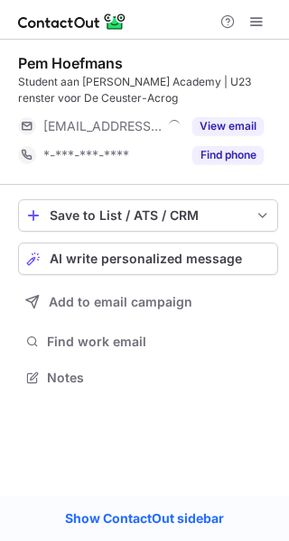
scroll to position [365, 289]
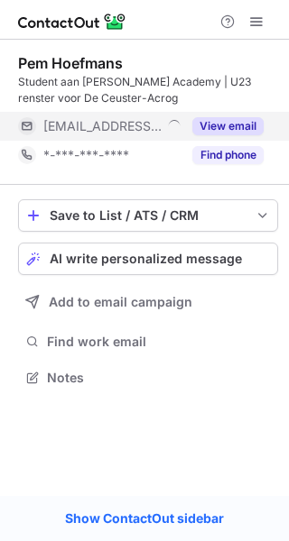
click at [244, 120] on button "View email" at bounding box center [227, 126] width 71 height 18
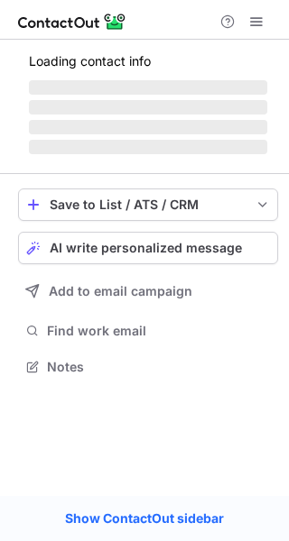
scroll to position [393, 289]
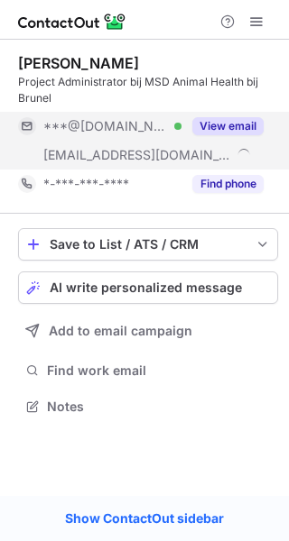
click at [243, 121] on button "View email" at bounding box center [227, 126] width 71 height 18
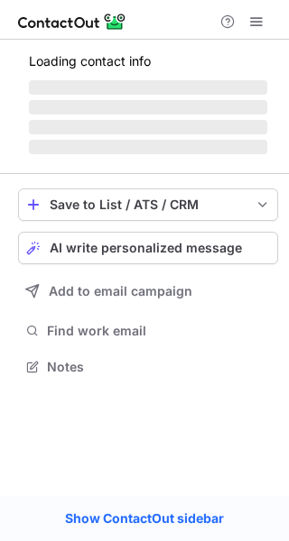
scroll to position [365, 289]
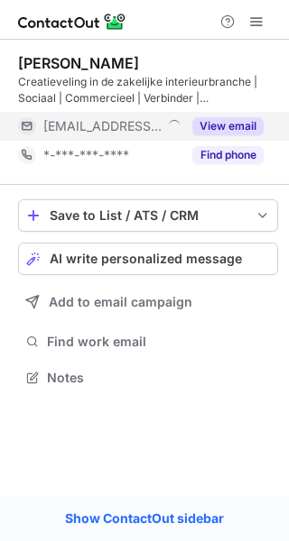
click at [243, 123] on button "View email" at bounding box center [227, 126] width 71 height 18
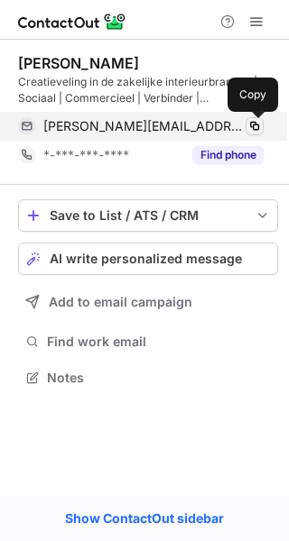
click at [257, 129] on span at bounding box center [254, 126] width 14 height 14
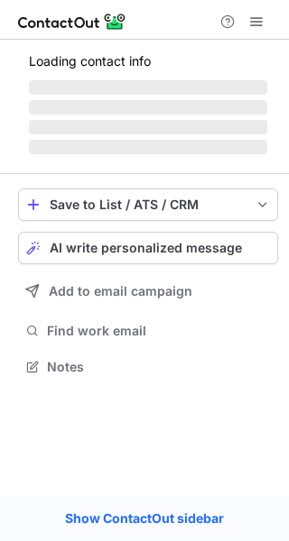
scroll to position [8, 9]
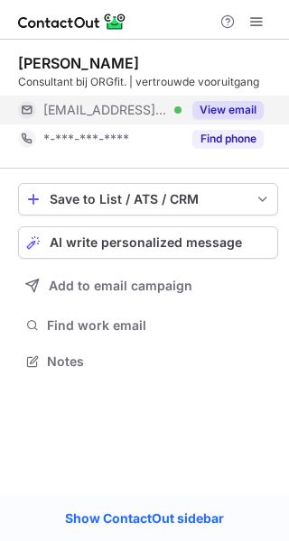
click at [241, 103] on button "View email" at bounding box center [227, 110] width 71 height 18
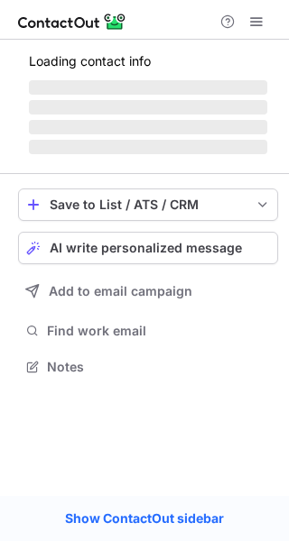
scroll to position [8, 9]
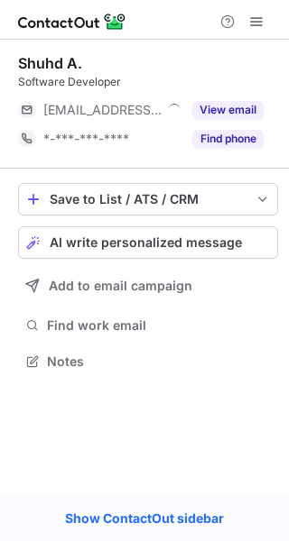
click at [243, 115] on button "View email" at bounding box center [227, 110] width 71 height 18
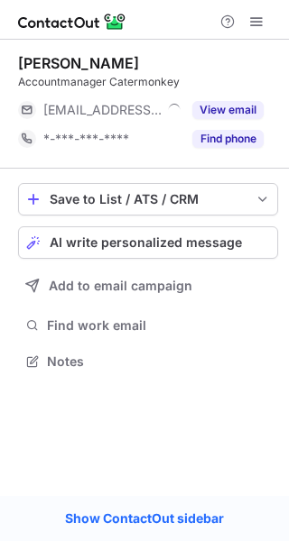
scroll to position [8, 9]
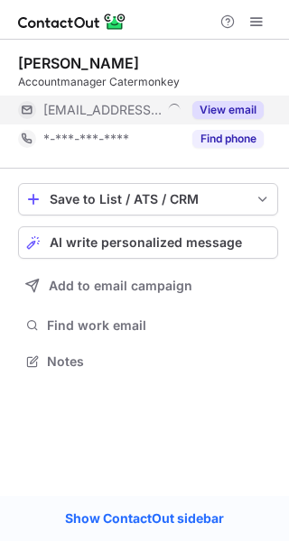
click at [251, 108] on button "View email" at bounding box center [227, 110] width 71 height 18
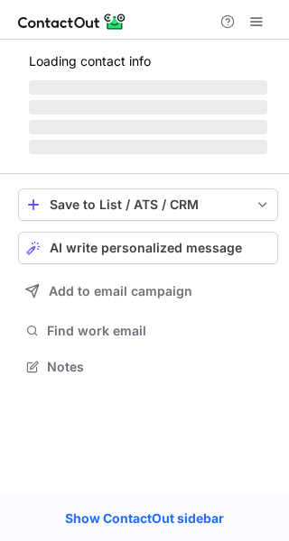
scroll to position [8, 9]
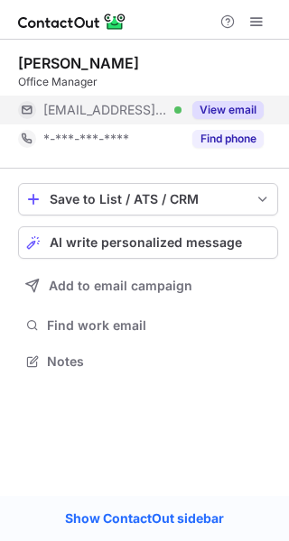
click at [239, 110] on button "View email" at bounding box center [227, 110] width 71 height 18
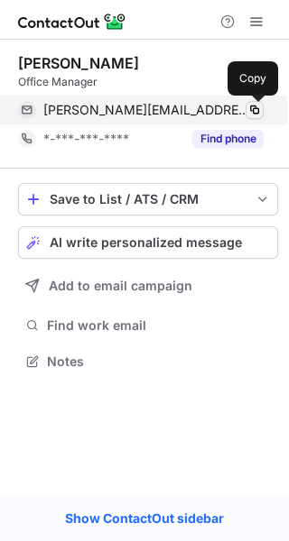
click at [254, 111] on span at bounding box center [254, 110] width 14 height 14
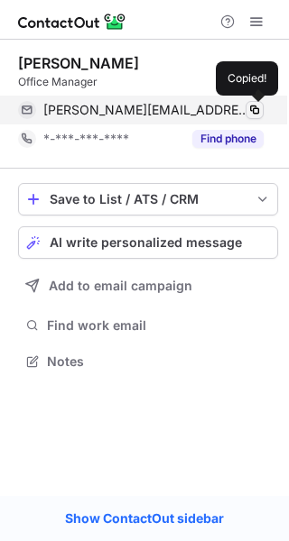
click at [254, 111] on span at bounding box center [254, 110] width 14 height 14
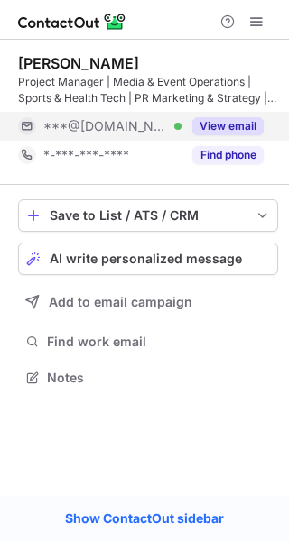
scroll to position [365, 289]
click at [235, 116] on div "View email" at bounding box center [222, 126] width 82 height 29
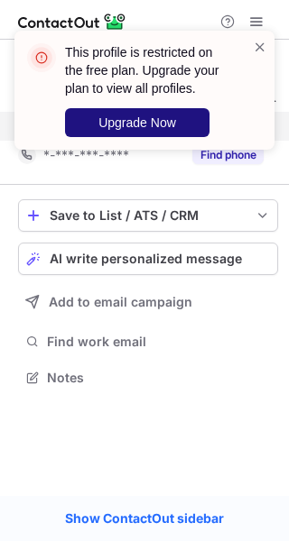
click at [178, 125] on button "Upgrade Now" at bounding box center [137, 122] width 144 height 29
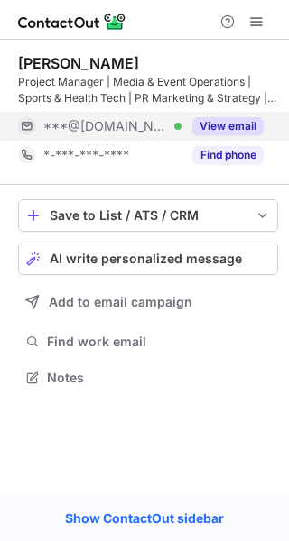
scroll to position [365, 289]
click at [228, 120] on button "View email" at bounding box center [227, 126] width 71 height 18
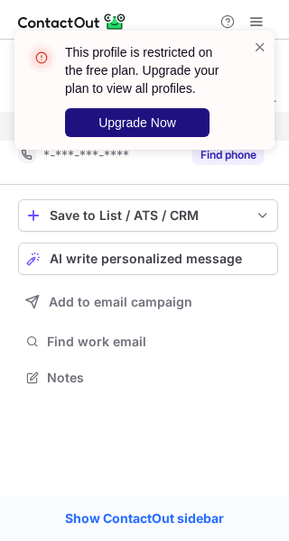
click at [134, 120] on span "Upgrade Now" at bounding box center [137, 122] width 78 height 14
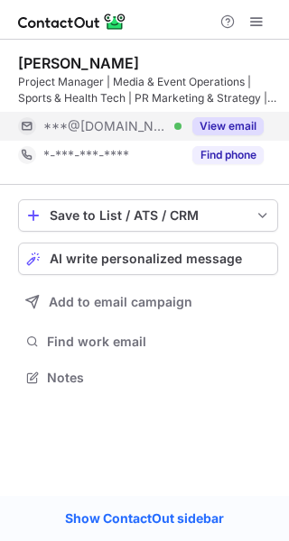
scroll to position [365, 289]
click at [250, 122] on button "View email" at bounding box center [227, 126] width 71 height 18
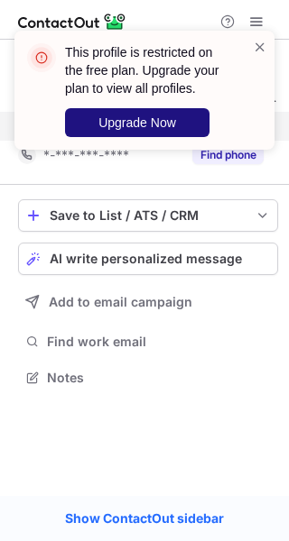
click at [175, 118] on span "Upgrade Now" at bounding box center [137, 122] width 78 height 14
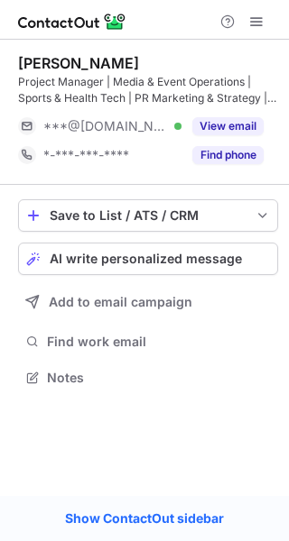
scroll to position [365, 289]
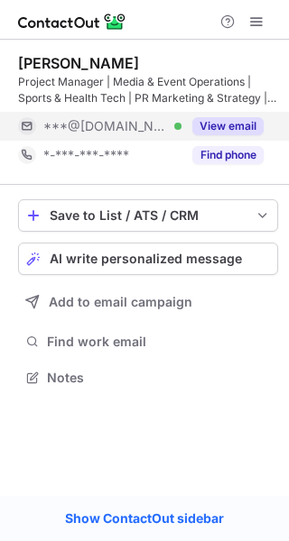
click at [253, 122] on button "View email" at bounding box center [227, 126] width 71 height 18
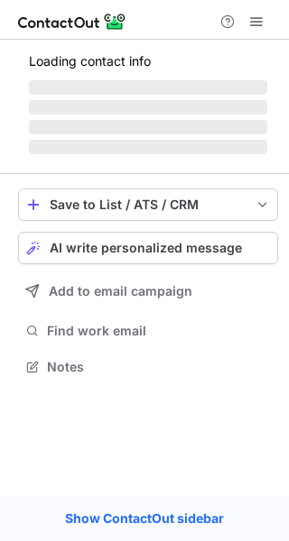
scroll to position [365, 289]
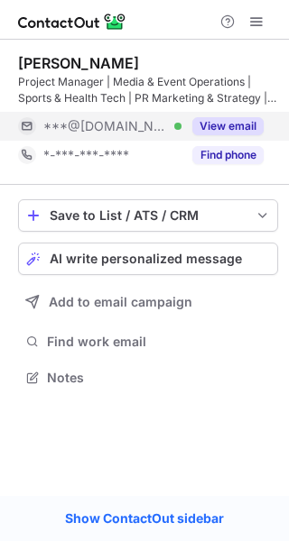
click at [235, 118] on button "View email" at bounding box center [227, 126] width 71 height 18
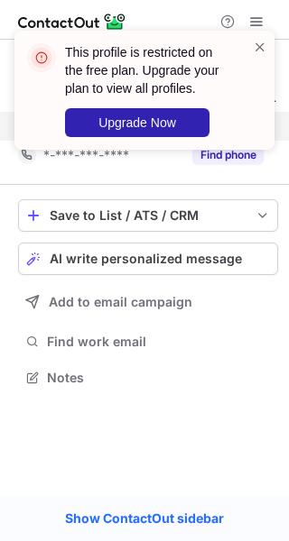
click at [211, 112] on div "This profile is restricted on the free plan. Upgrade your plan to view all prof…" at bounding box center [148, 90] width 166 height 94
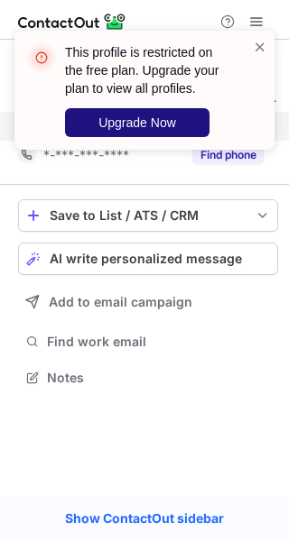
click at [179, 127] on button "Upgrade Now" at bounding box center [137, 122] width 144 height 29
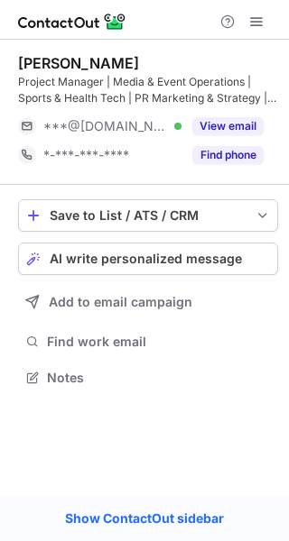
scroll to position [365, 289]
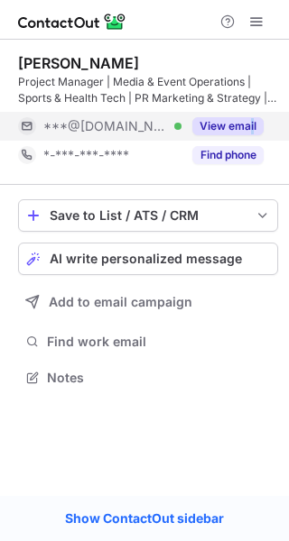
drag, startPoint x: 251, startPoint y: 109, endPoint x: 254, endPoint y: 118, distance: 9.4
click at [254, 118] on div "Safia B. Project Manager | Media & Event Operations | Sports & Health Tech | PR…" at bounding box center [148, 111] width 260 height 115
click at [254, 118] on button "View email" at bounding box center [227, 126] width 71 height 18
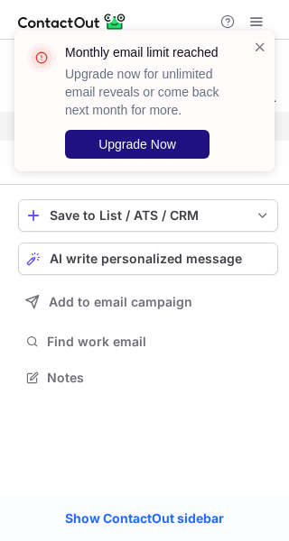
click at [169, 137] on span "Upgrade Now" at bounding box center [137, 144] width 78 height 14
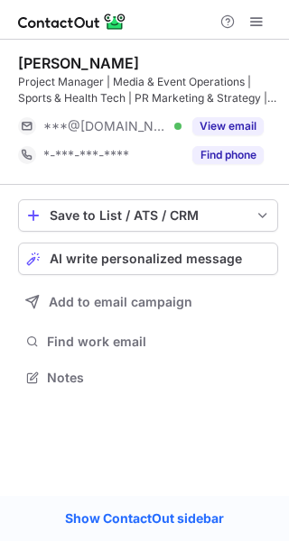
scroll to position [365, 289]
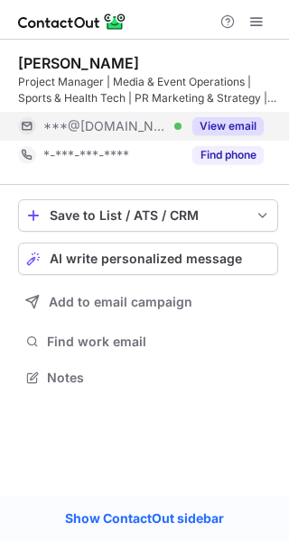
click at [249, 117] on button "View email" at bounding box center [227, 126] width 71 height 18
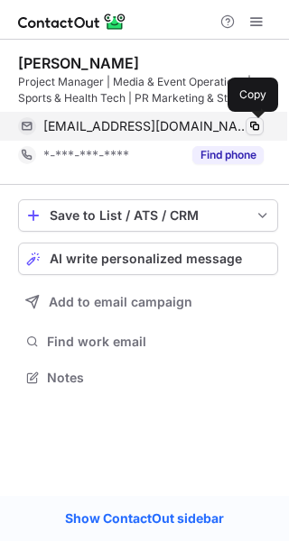
click at [256, 129] on span at bounding box center [254, 126] width 14 height 14
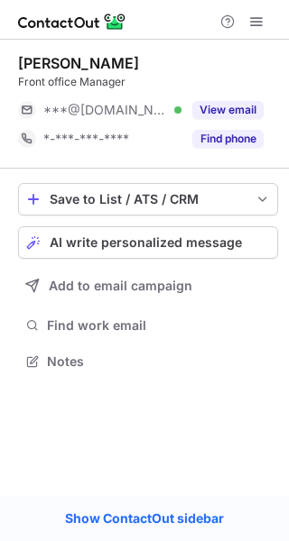
scroll to position [8, 9]
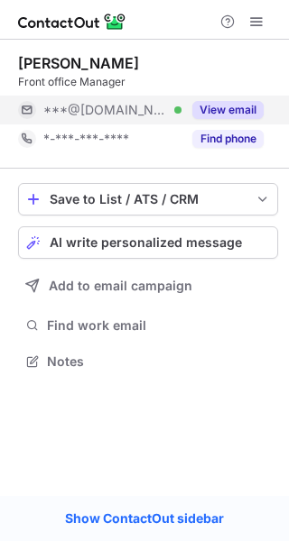
click at [210, 106] on button "View email" at bounding box center [227, 110] width 71 height 18
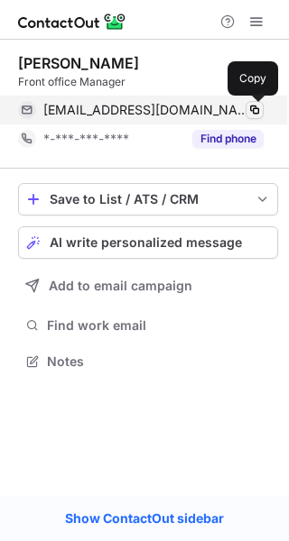
click at [252, 109] on span at bounding box center [254, 110] width 14 height 14
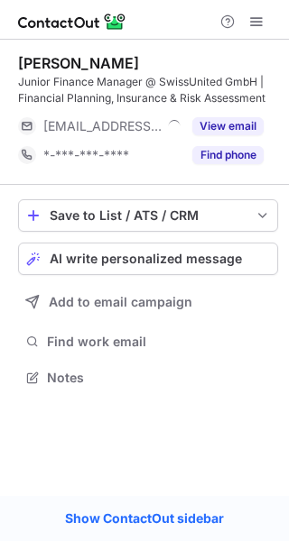
scroll to position [365, 289]
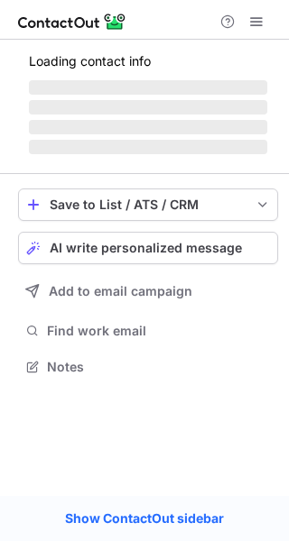
scroll to position [8, 9]
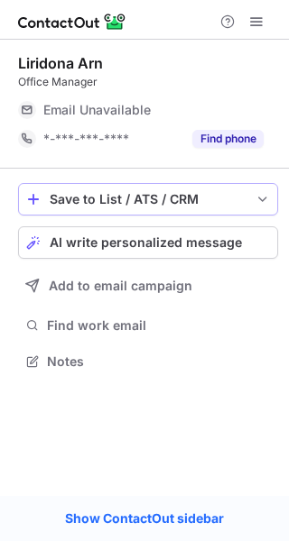
scroll to position [8, 9]
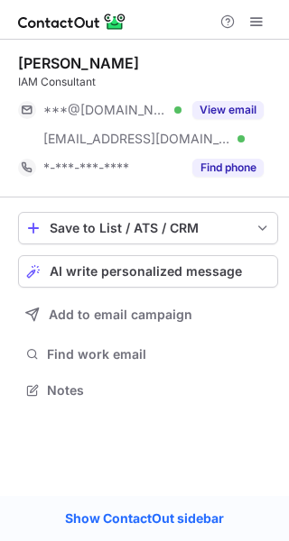
scroll to position [377, 289]
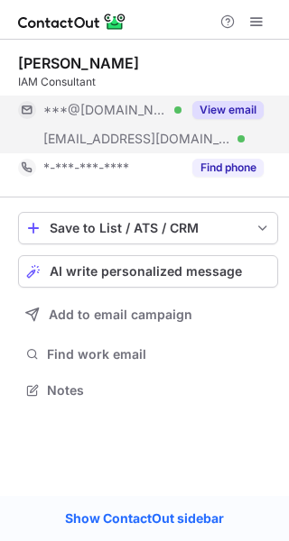
click at [254, 107] on button "View email" at bounding box center [227, 110] width 71 height 18
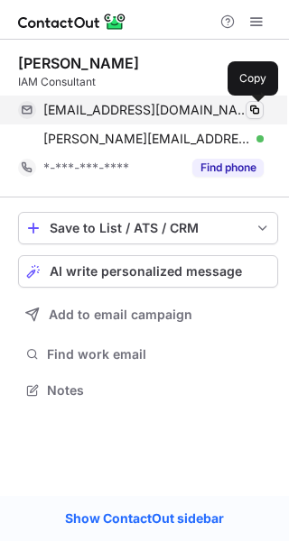
click at [259, 115] on span at bounding box center [254, 110] width 14 height 14
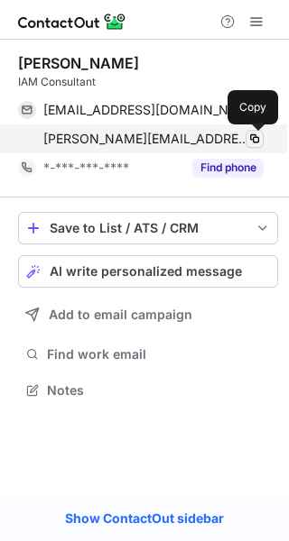
click at [253, 136] on span at bounding box center [254, 139] width 14 height 14
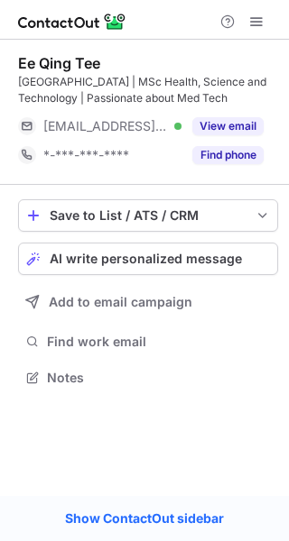
scroll to position [365, 289]
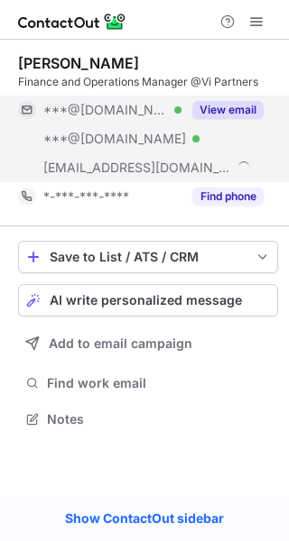
scroll to position [406, 289]
click at [238, 104] on button "View email" at bounding box center [227, 110] width 71 height 18
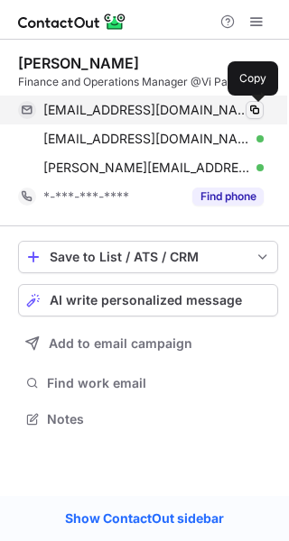
click at [254, 113] on span at bounding box center [254, 110] width 14 height 14
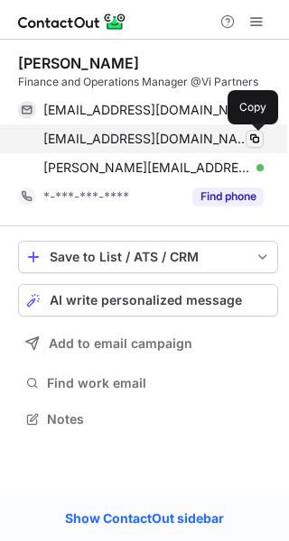
click at [254, 138] on span at bounding box center [254, 139] width 14 height 14
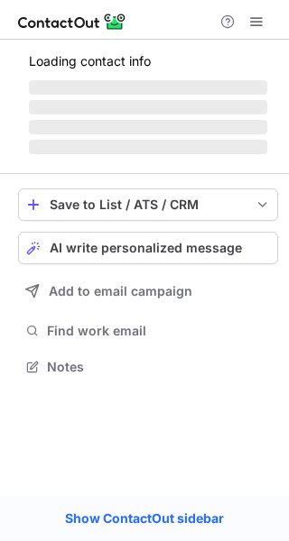
scroll to position [8, 9]
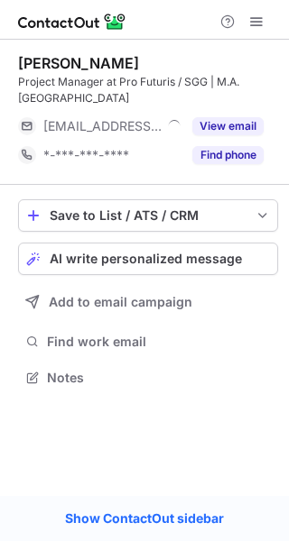
scroll to position [365, 289]
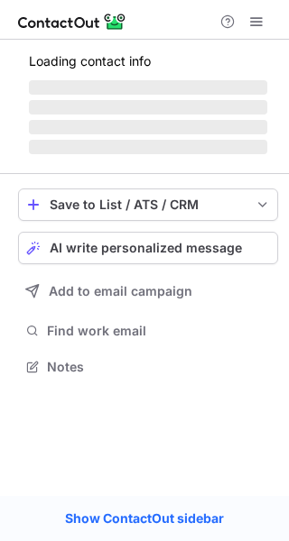
scroll to position [365, 289]
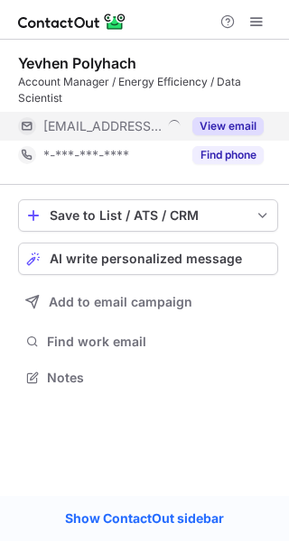
scroll to position [365, 289]
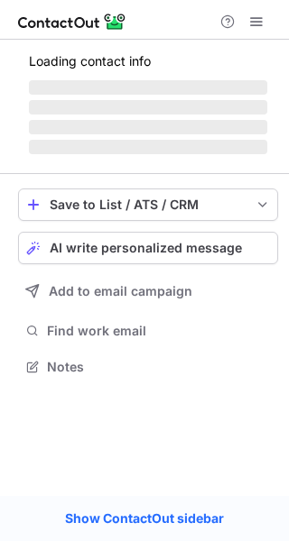
scroll to position [365, 289]
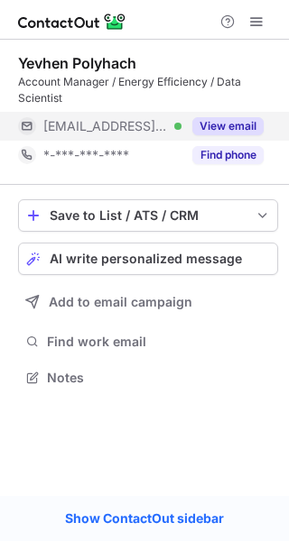
click at [245, 122] on button "View email" at bounding box center [227, 126] width 71 height 18
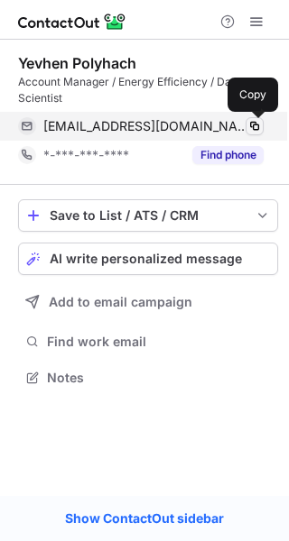
click at [257, 125] on span at bounding box center [254, 126] width 14 height 14
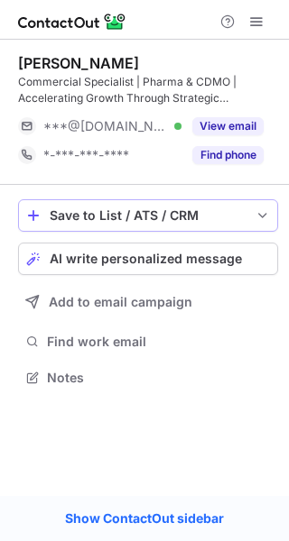
scroll to position [365, 289]
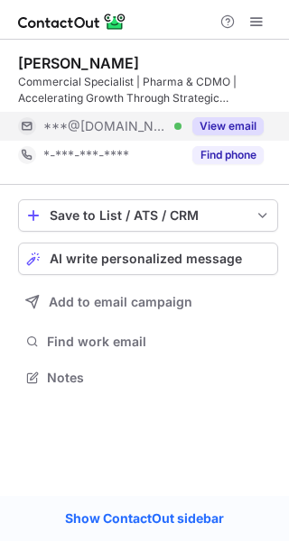
click at [229, 127] on button "View email" at bounding box center [227, 126] width 71 height 18
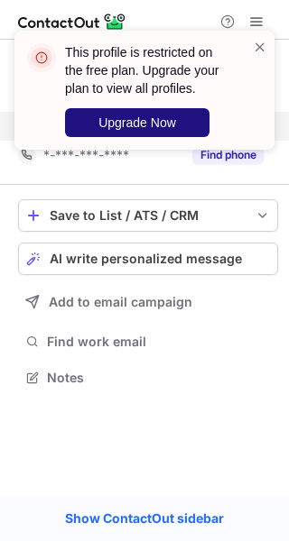
click at [164, 130] on button "Upgrade Now" at bounding box center [137, 122] width 144 height 29
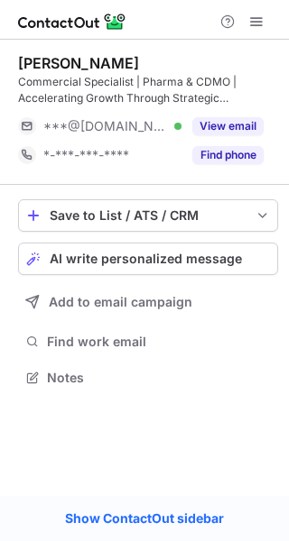
scroll to position [365, 289]
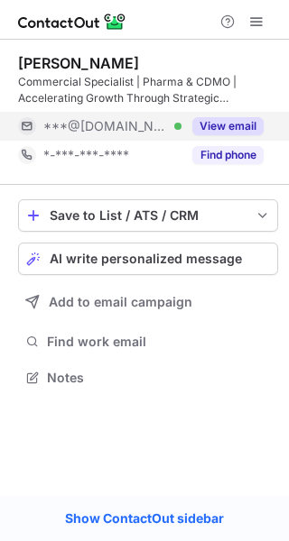
click at [233, 125] on button "View email" at bounding box center [227, 126] width 71 height 18
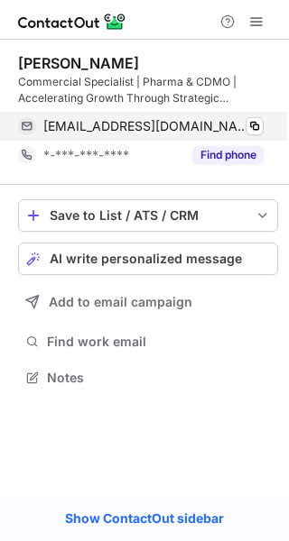
click at [263, 118] on div "glebsorohhov@gmail.com Verified Copy" at bounding box center [140, 126] width 245 height 29
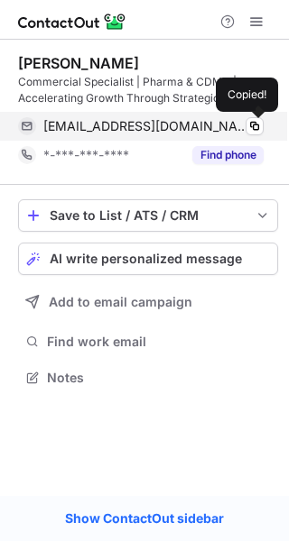
click at [263, 118] on div "glebsorohhov@gmail.com Verified Copied!" at bounding box center [140, 126] width 245 height 29
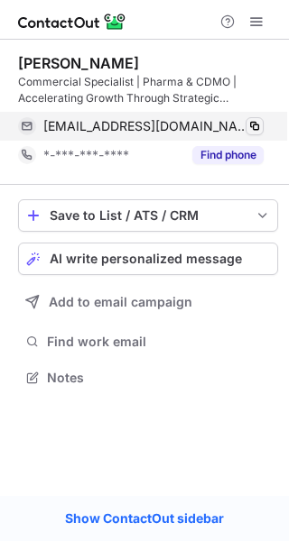
click at [257, 127] on span at bounding box center [254, 126] width 14 height 14
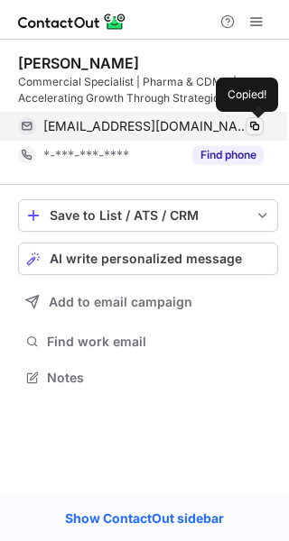
click at [257, 127] on span at bounding box center [254, 126] width 14 height 14
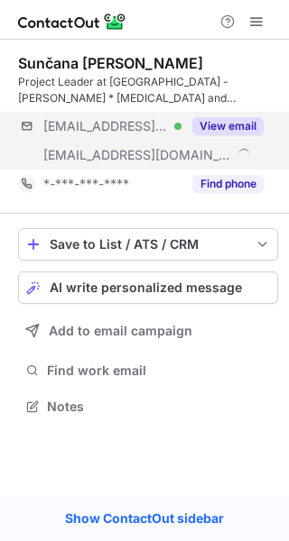
scroll to position [393, 289]
click at [246, 125] on button "View email" at bounding box center [227, 126] width 71 height 18
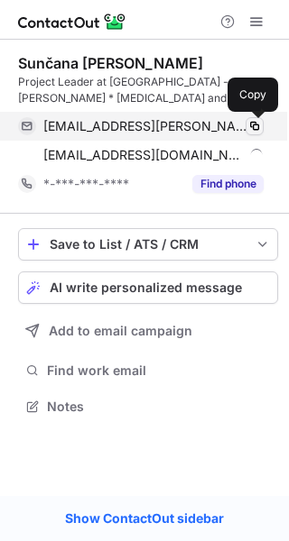
click at [254, 125] on span at bounding box center [254, 126] width 14 height 14
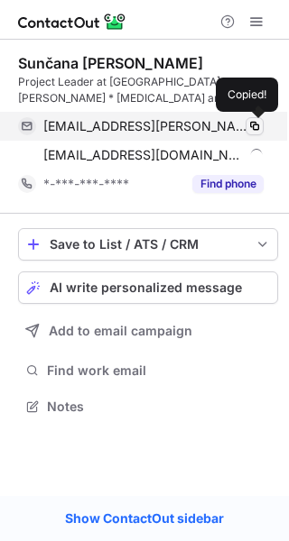
click at [254, 125] on span at bounding box center [254, 126] width 14 height 14
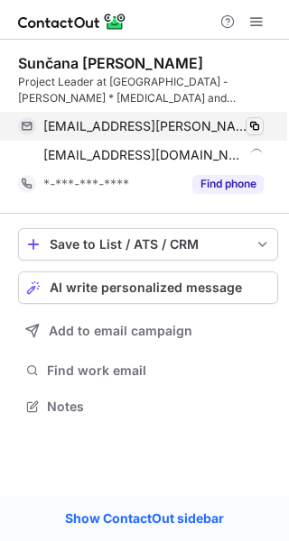
click at [254, 125] on span at bounding box center [254, 126] width 14 height 14
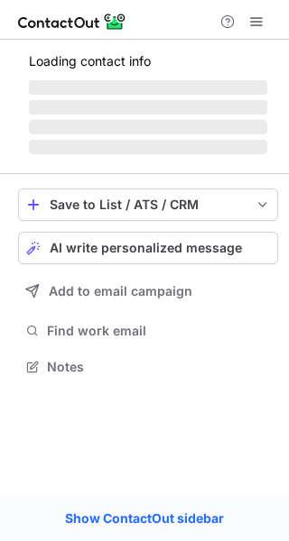
scroll to position [393, 289]
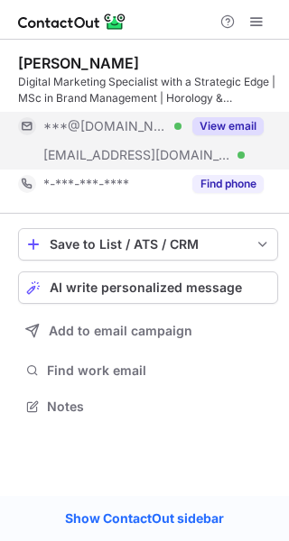
click at [253, 123] on button "View email" at bounding box center [227, 126] width 71 height 18
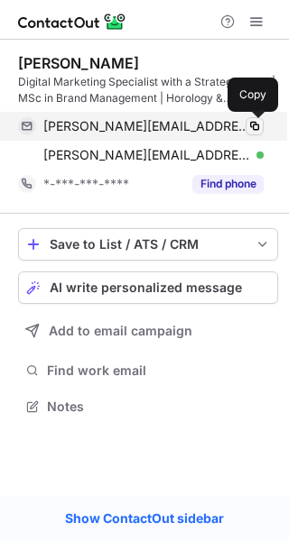
click at [254, 125] on span at bounding box center [254, 126] width 14 height 14
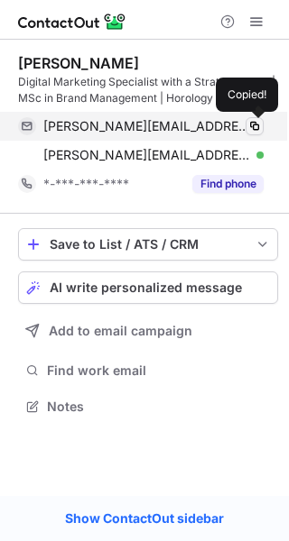
click at [254, 125] on span at bounding box center [254, 126] width 14 height 14
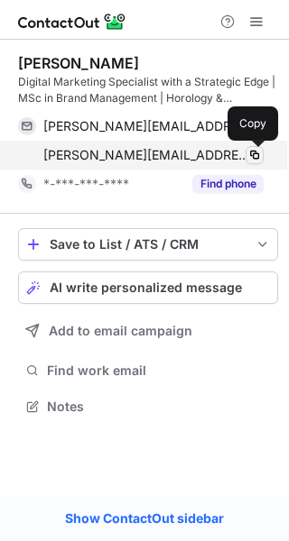
click at [258, 155] on span at bounding box center [254, 155] width 14 height 14
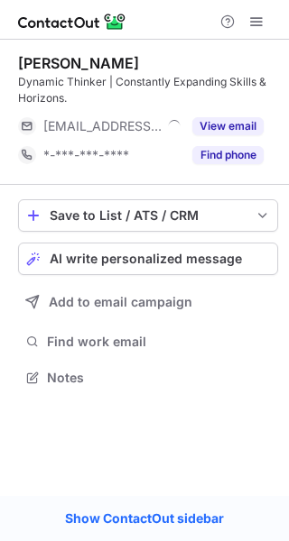
scroll to position [365, 289]
click at [245, 110] on div "[PERSON_NAME] Dynamic Thinker | Constantly Expanding Skills & Horizons. [EMAIL_…" at bounding box center [148, 111] width 260 height 115
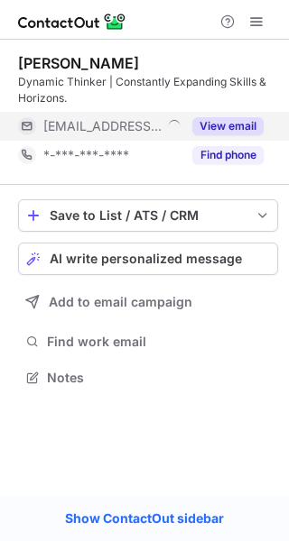
click at [246, 118] on button "View email" at bounding box center [227, 126] width 71 height 18
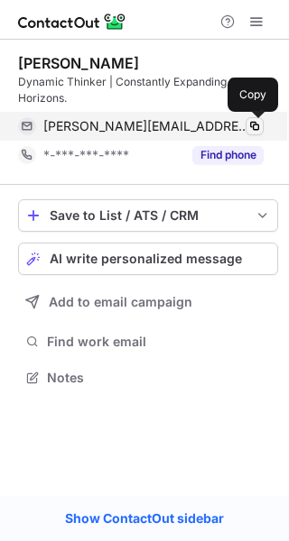
click at [255, 125] on span at bounding box center [254, 126] width 14 height 14
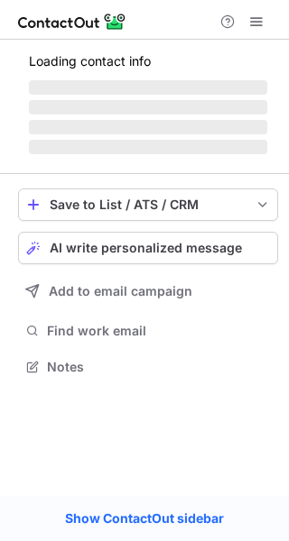
scroll to position [8, 9]
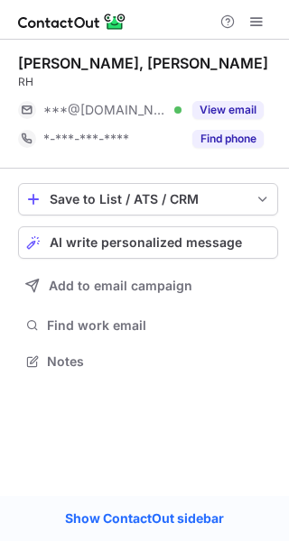
scroll to position [8, 9]
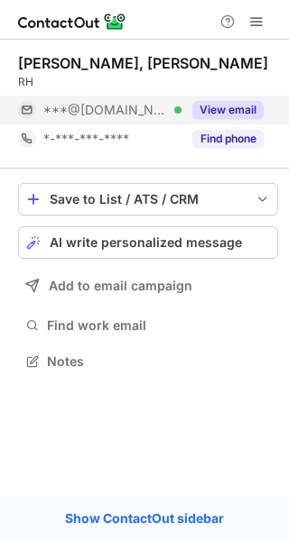
click at [229, 115] on button "View email" at bounding box center [227, 110] width 71 height 18
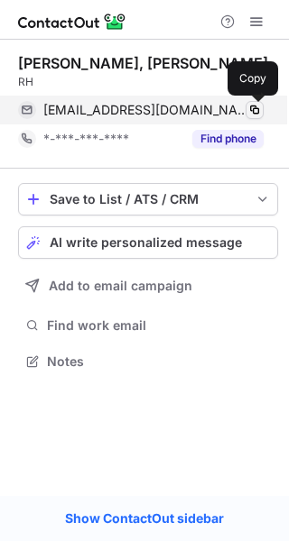
click at [252, 107] on span at bounding box center [254, 110] width 14 height 14
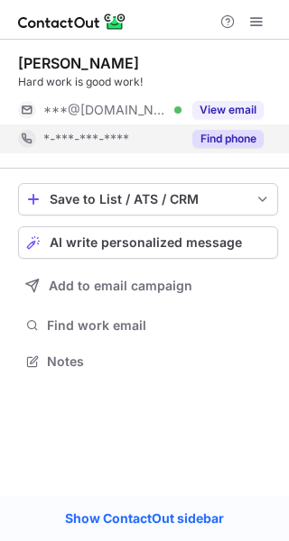
scroll to position [8, 9]
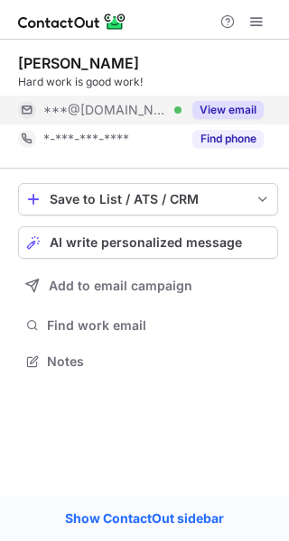
click at [252, 115] on button "View email" at bounding box center [227, 110] width 71 height 18
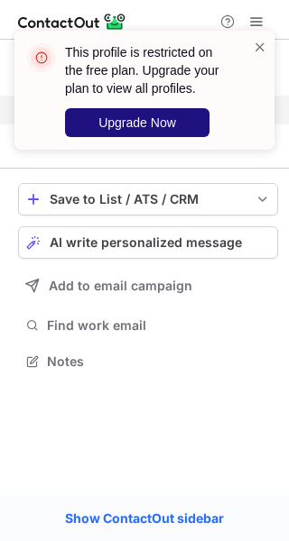
click at [171, 119] on span "Upgrade Now" at bounding box center [137, 122] width 78 height 14
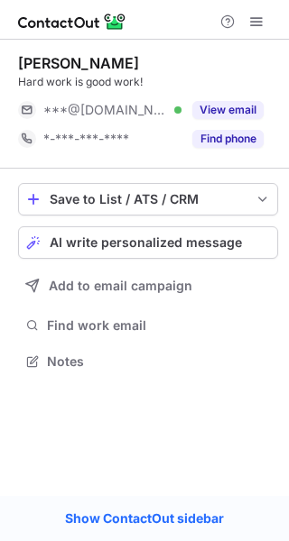
scroll to position [8, 9]
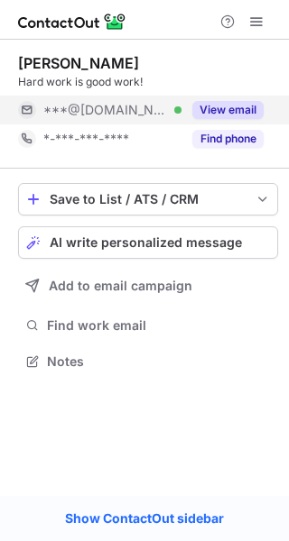
click at [247, 105] on button "View email" at bounding box center [227, 110] width 71 height 18
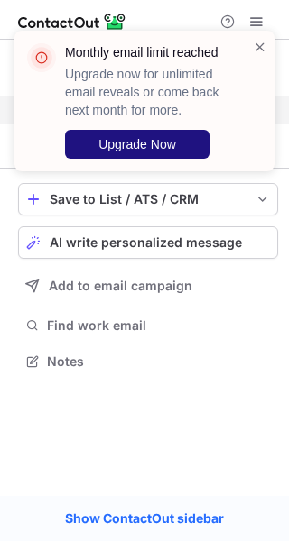
click at [185, 140] on button "Upgrade Now" at bounding box center [137, 144] width 144 height 29
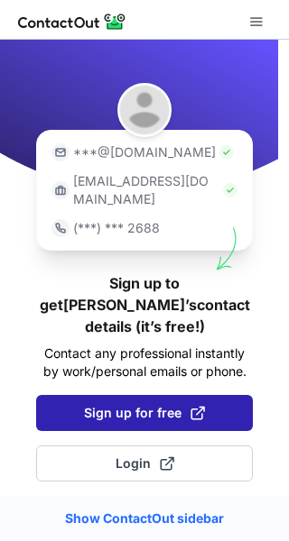
click at [193, 406] on span at bounding box center [197, 413] width 14 height 14
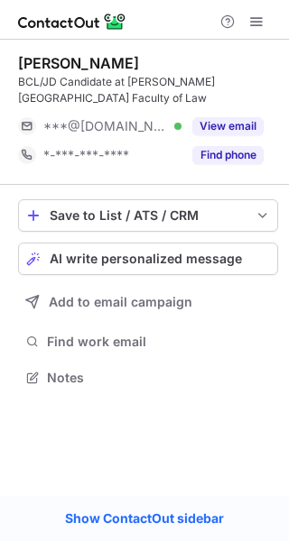
scroll to position [365, 289]
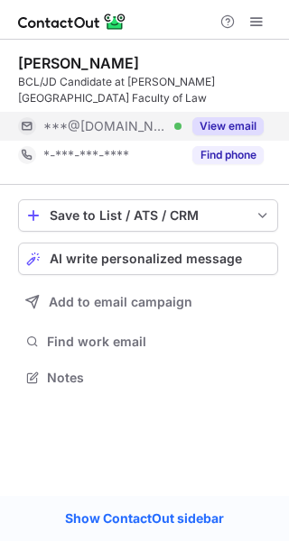
click at [245, 122] on button "View email" at bounding box center [227, 126] width 71 height 18
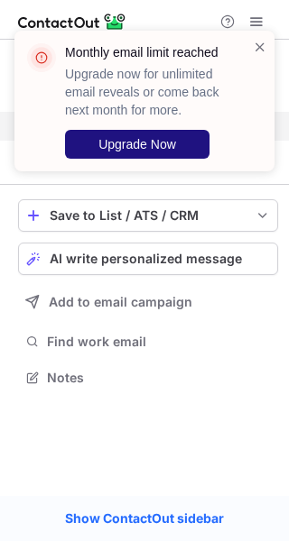
click at [171, 133] on button "Upgrade Now" at bounding box center [137, 144] width 144 height 29
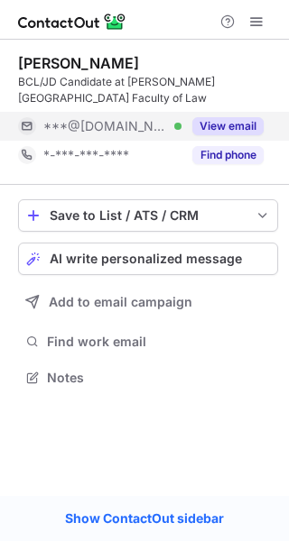
scroll to position [365, 289]
click at [247, 118] on button "View email" at bounding box center [227, 126] width 71 height 18
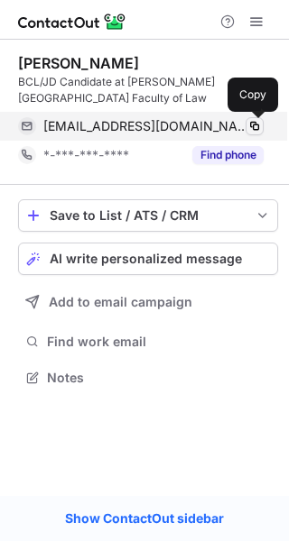
click at [257, 129] on span at bounding box center [254, 126] width 14 height 14
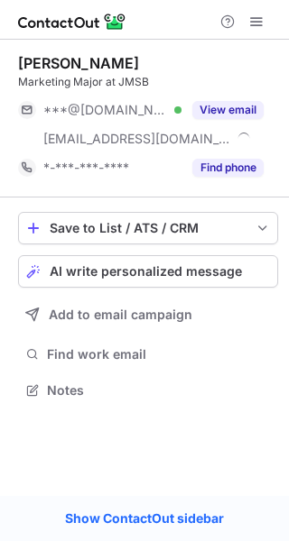
scroll to position [377, 289]
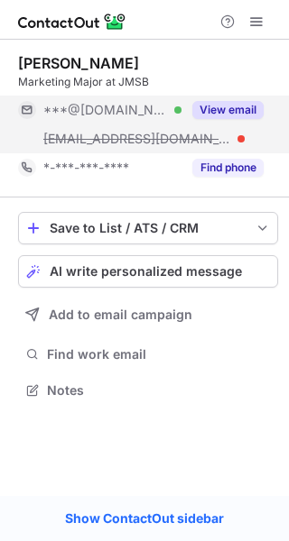
click at [243, 107] on button "View email" at bounding box center [227, 110] width 71 height 18
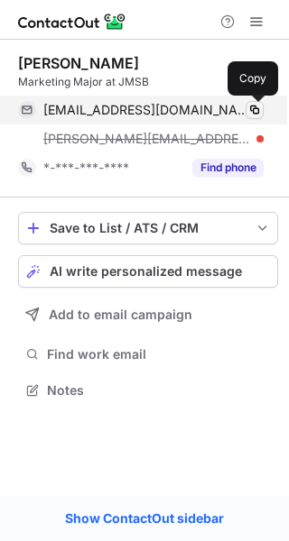
click at [254, 114] on span at bounding box center [254, 110] width 14 height 14
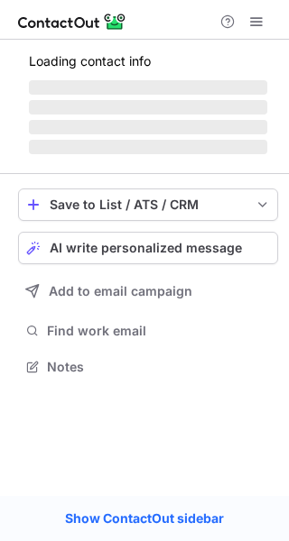
scroll to position [8, 9]
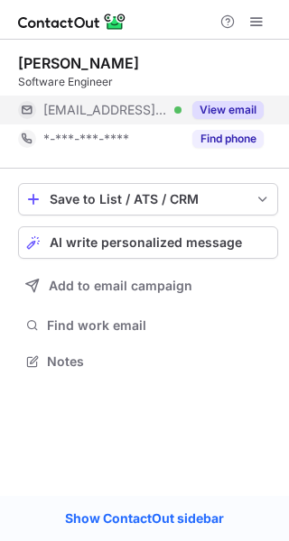
click at [243, 110] on button "View email" at bounding box center [227, 110] width 71 height 18
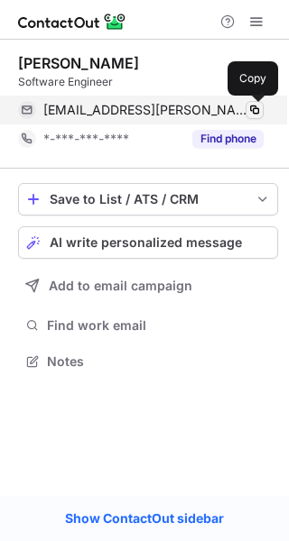
click at [258, 111] on span at bounding box center [254, 110] width 14 height 14
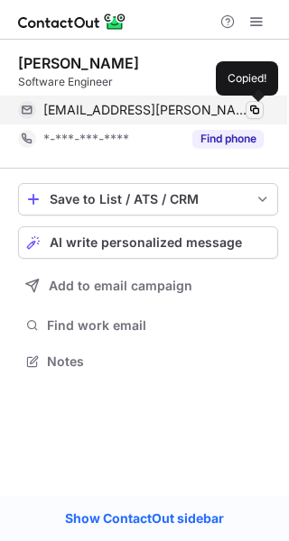
click at [258, 111] on span at bounding box center [254, 110] width 14 height 14
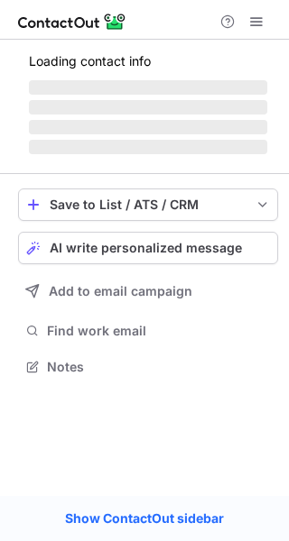
scroll to position [8, 9]
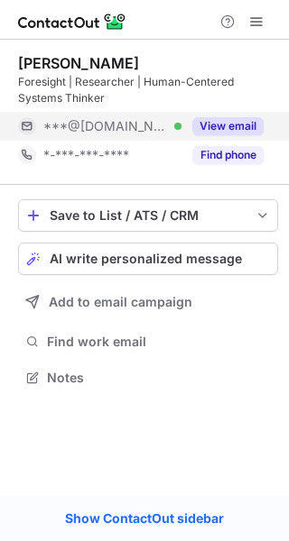
scroll to position [365, 289]
click at [243, 124] on button "View email" at bounding box center [227, 126] width 71 height 18
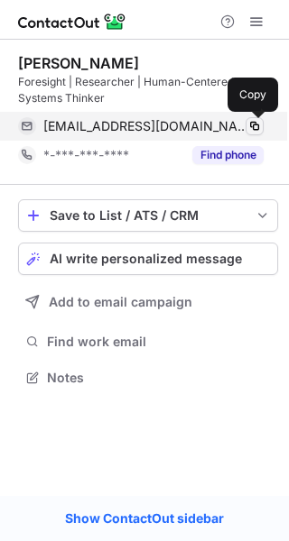
click at [250, 124] on span at bounding box center [254, 126] width 14 height 14
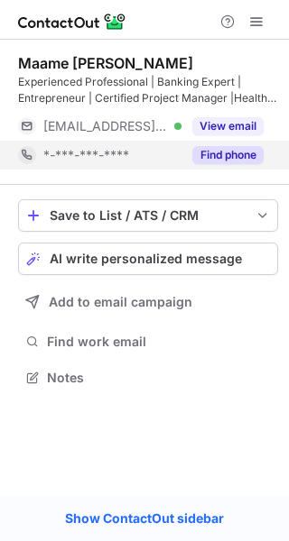
scroll to position [365, 289]
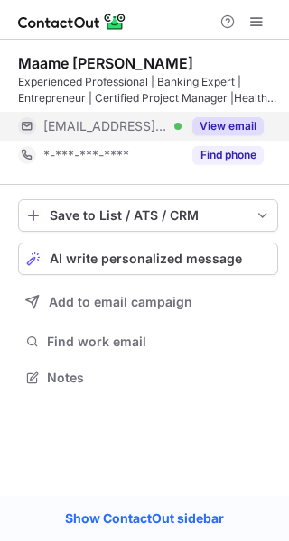
click at [235, 122] on button "View email" at bounding box center [227, 126] width 71 height 18
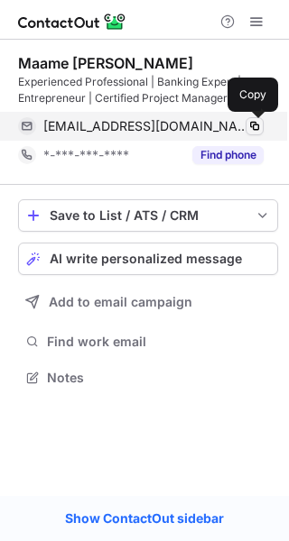
click at [252, 124] on span at bounding box center [254, 126] width 14 height 14
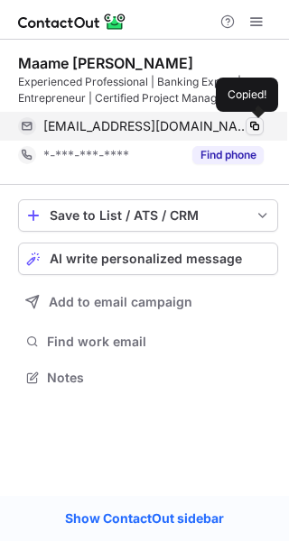
click at [252, 124] on span at bounding box center [254, 126] width 14 height 14
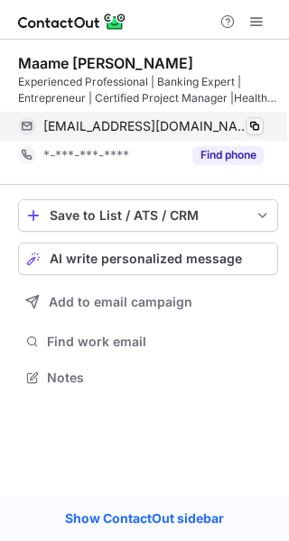
click at [252, 124] on span at bounding box center [254, 126] width 14 height 14
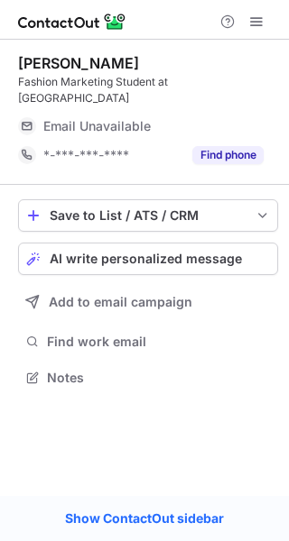
scroll to position [365, 289]
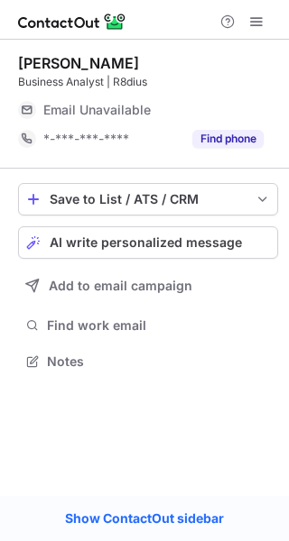
scroll to position [8, 9]
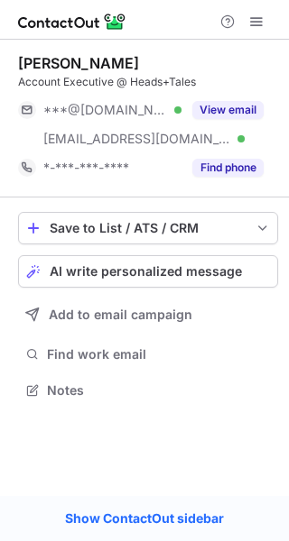
scroll to position [377, 289]
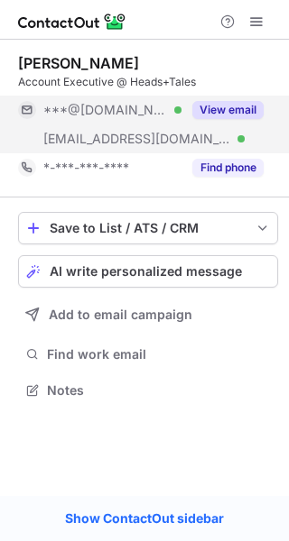
click at [261, 104] on button "View email" at bounding box center [227, 110] width 71 height 18
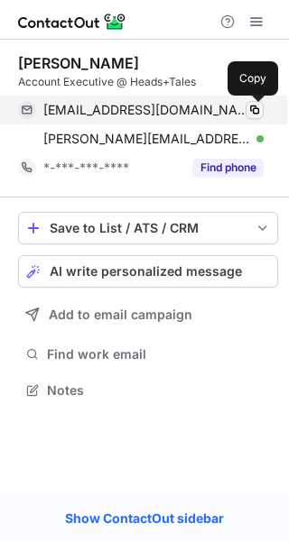
click at [254, 111] on span at bounding box center [254, 110] width 14 height 14
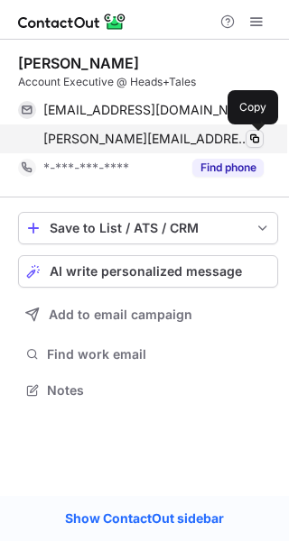
click at [254, 135] on span at bounding box center [254, 139] width 14 height 14
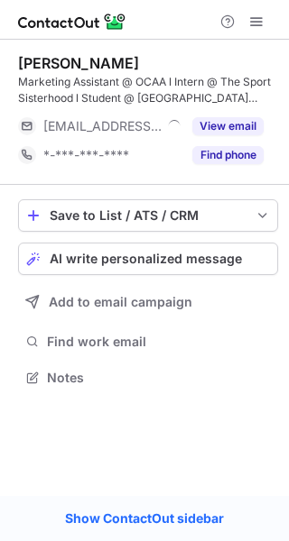
scroll to position [365, 289]
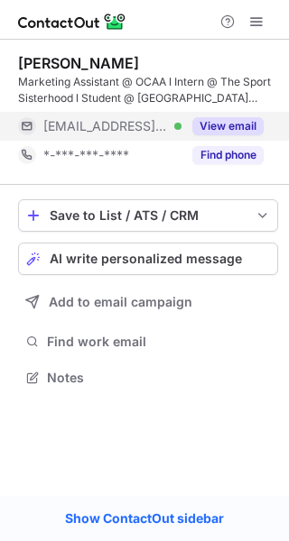
click at [251, 126] on button "View email" at bounding box center [227, 126] width 71 height 18
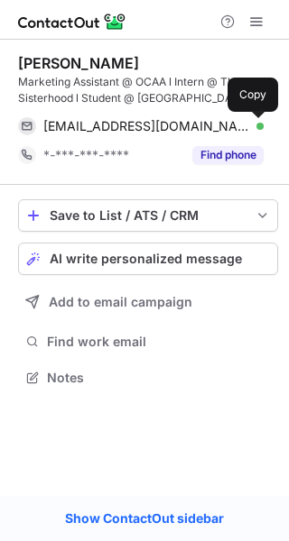
click at [251, 126] on span at bounding box center [254, 126] width 14 height 14
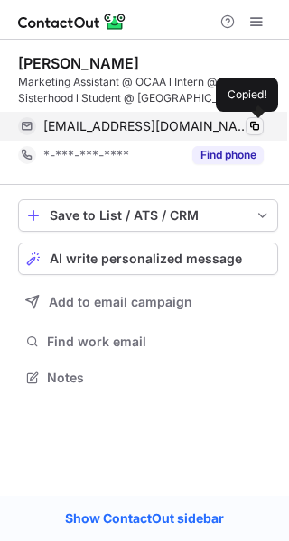
click at [251, 126] on span at bounding box center [254, 126] width 14 height 14
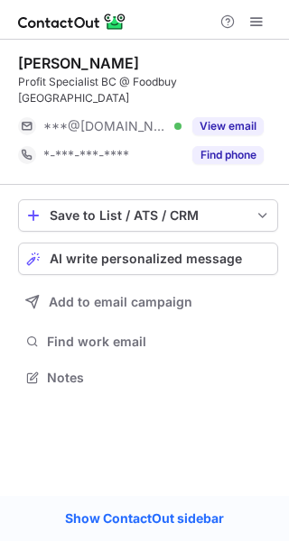
scroll to position [8, 9]
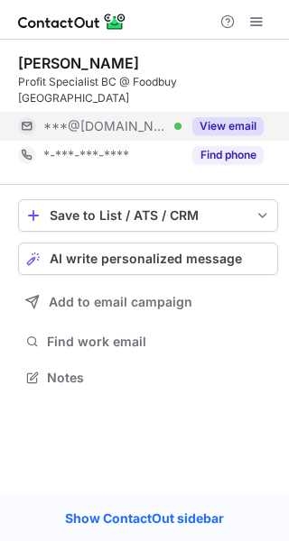
click at [248, 117] on button "View email" at bounding box center [227, 126] width 71 height 18
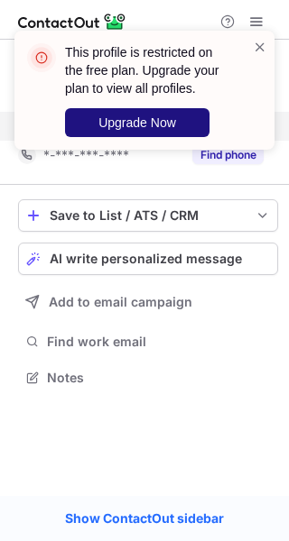
click at [205, 108] on button "Upgrade Now" at bounding box center [137, 122] width 144 height 29
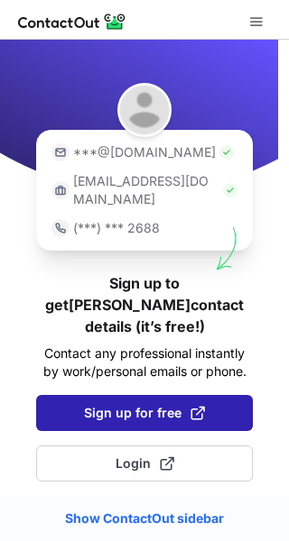
click at [125, 404] on span "Sign up for free" at bounding box center [144, 413] width 121 height 18
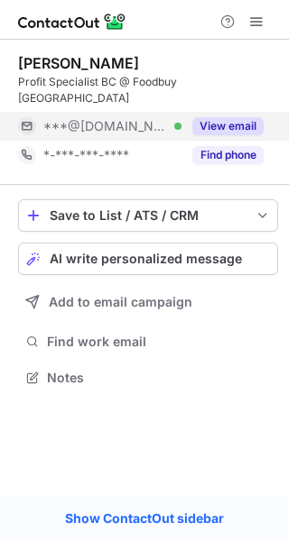
scroll to position [8, 9]
click at [237, 117] on button "View email" at bounding box center [227, 126] width 71 height 18
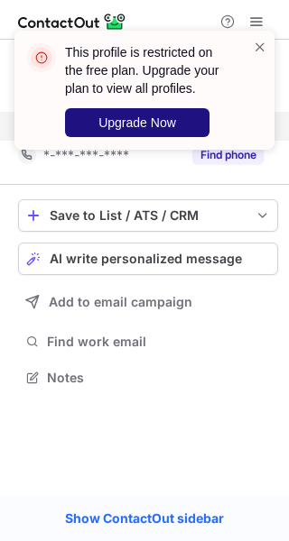
click at [198, 118] on button "Upgrade Now" at bounding box center [137, 122] width 144 height 29
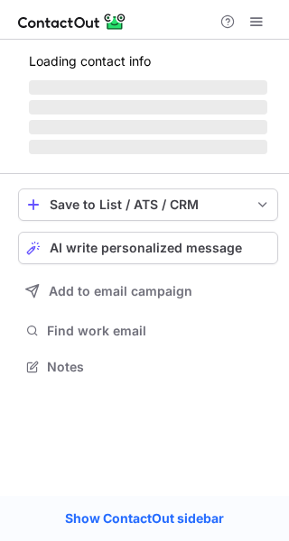
scroll to position [8, 9]
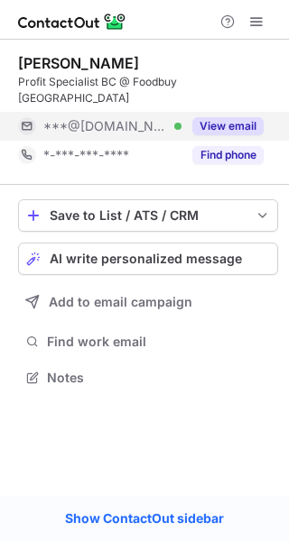
click at [252, 117] on button "View email" at bounding box center [227, 126] width 71 height 18
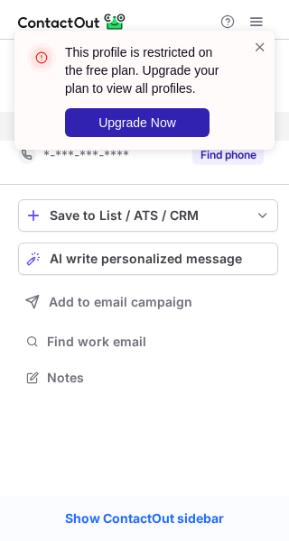
click at [213, 114] on div "This profile is restricted on the free plan. Upgrade your plan to view all prof…" at bounding box center [148, 90] width 166 height 94
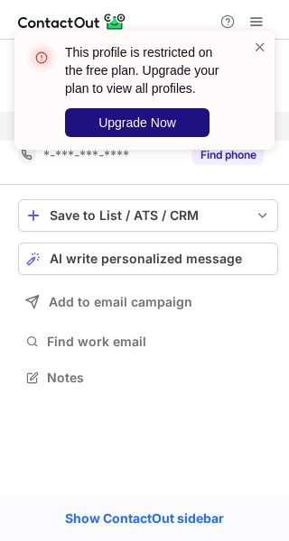
click at [200, 116] on button "Upgrade Now" at bounding box center [137, 122] width 144 height 29
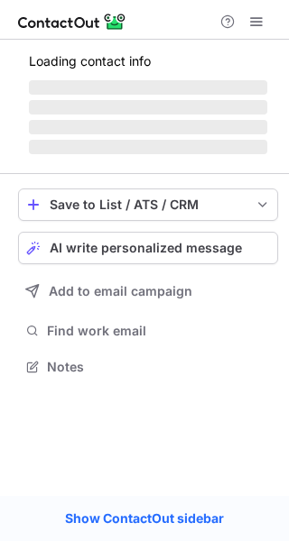
scroll to position [8, 9]
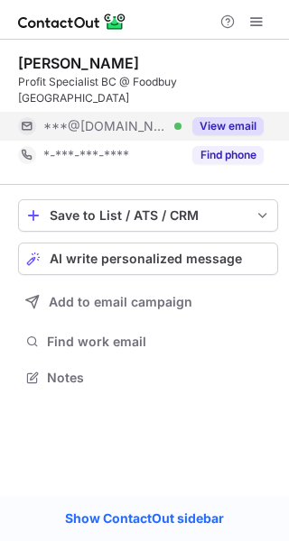
click at [240, 117] on button "View email" at bounding box center [227, 126] width 71 height 18
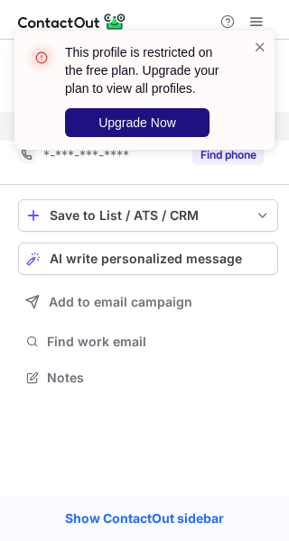
click at [174, 122] on span "Upgrade Now" at bounding box center [137, 122] width 78 height 14
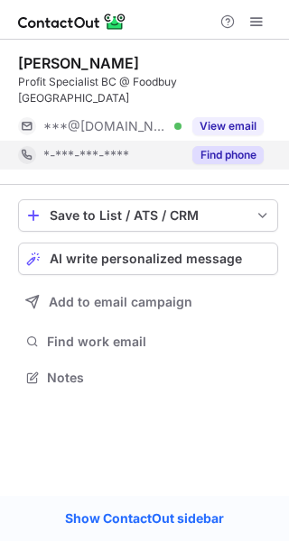
scroll to position [8, 9]
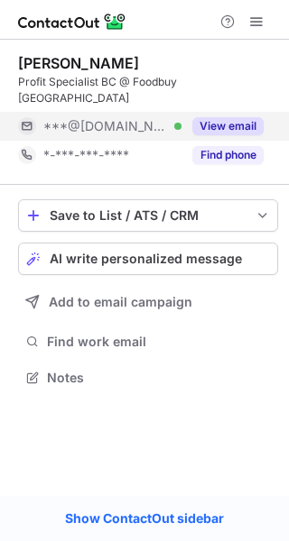
click at [250, 117] on button "View email" at bounding box center [227, 126] width 71 height 18
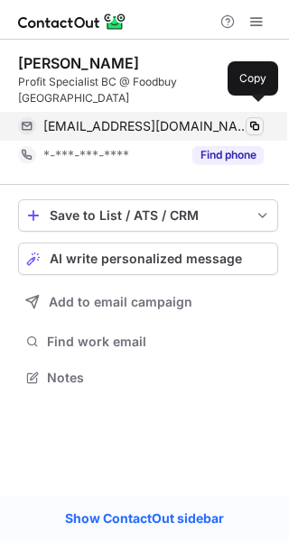
click at [254, 119] on span at bounding box center [254, 126] width 14 height 14
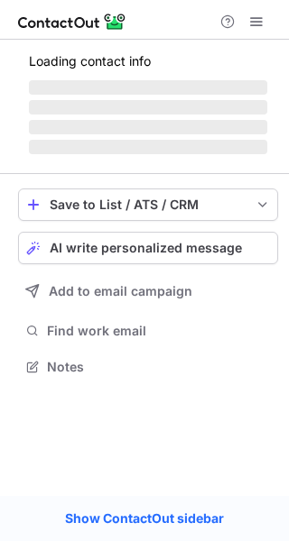
scroll to position [8, 9]
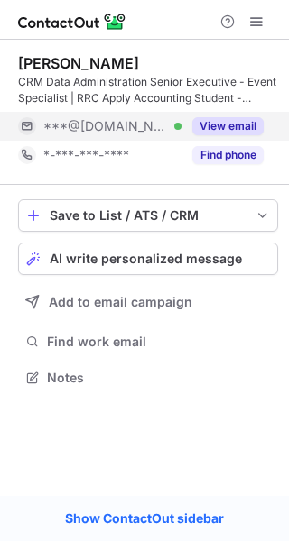
click at [247, 117] on button "View email" at bounding box center [227, 126] width 71 height 18
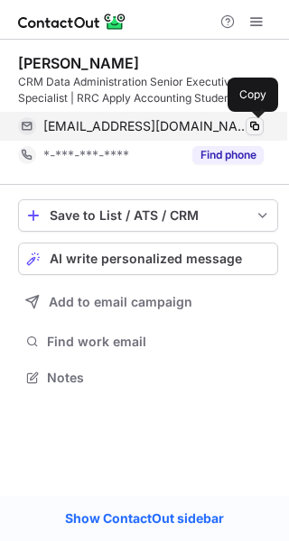
click at [259, 125] on span at bounding box center [254, 126] width 14 height 14
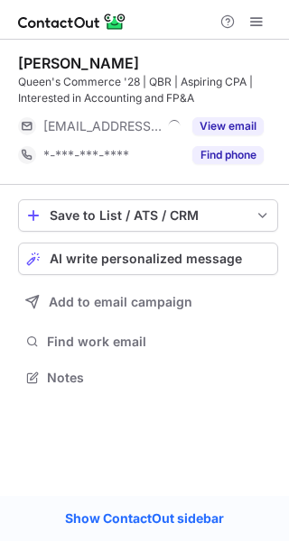
scroll to position [365, 289]
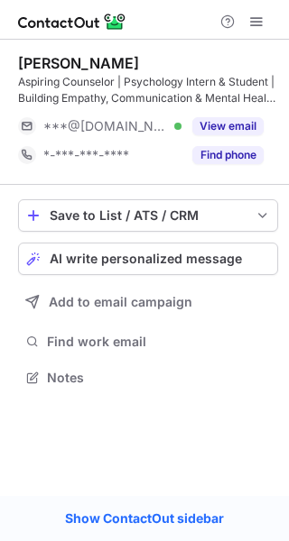
scroll to position [365, 289]
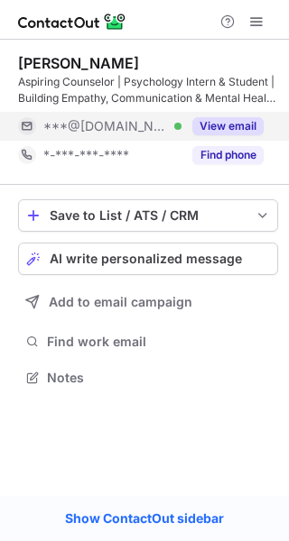
click at [239, 129] on button "View email" at bounding box center [227, 126] width 71 height 18
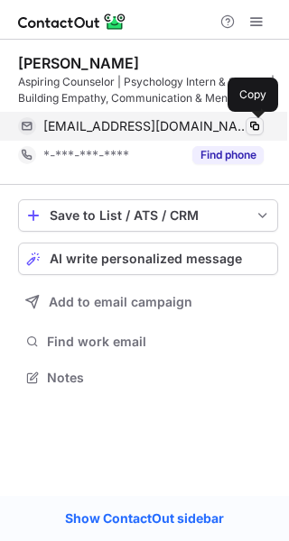
click at [254, 122] on span at bounding box center [254, 126] width 14 height 14
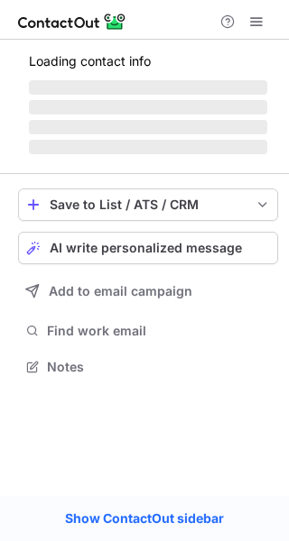
scroll to position [377, 289]
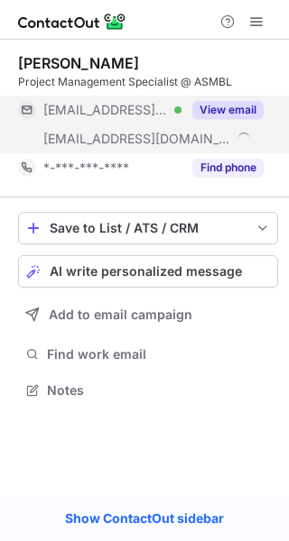
click at [245, 105] on button "View email" at bounding box center [227, 110] width 71 height 18
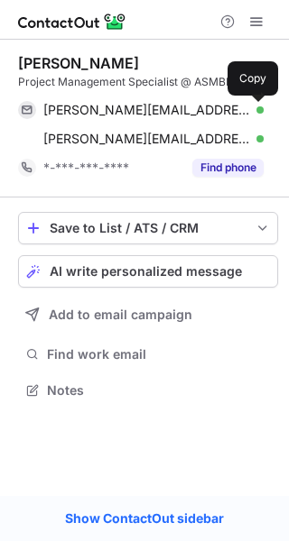
click at [257, 115] on span at bounding box center [254, 110] width 14 height 14
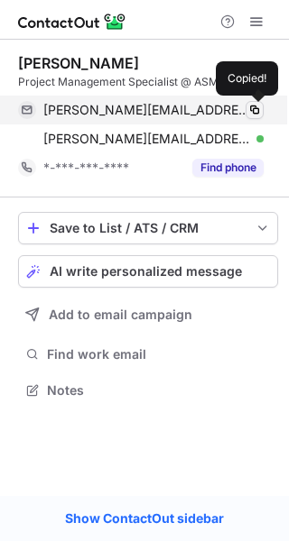
click at [257, 115] on span at bounding box center [254, 110] width 14 height 14
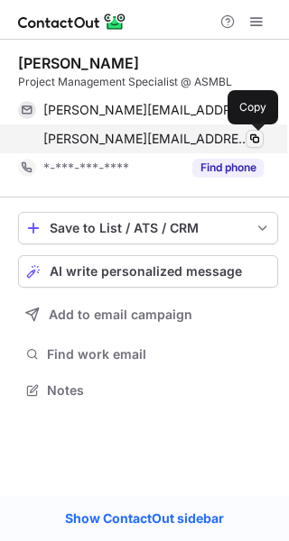
click at [254, 130] on button at bounding box center [254, 139] width 18 height 18
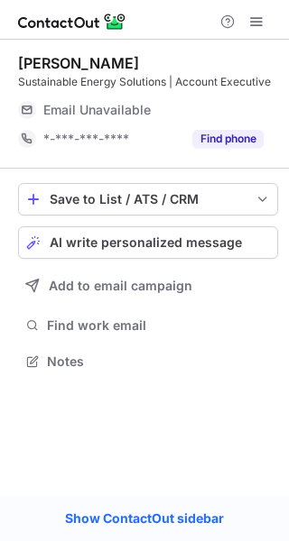
scroll to position [8, 9]
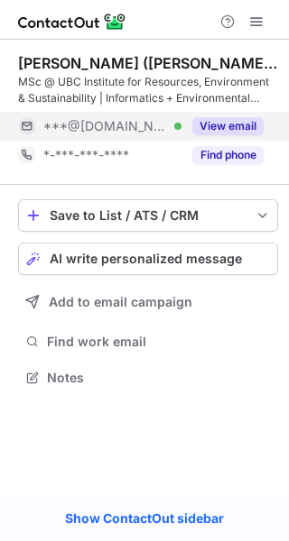
scroll to position [365, 289]
click at [227, 122] on button "View email" at bounding box center [227, 126] width 71 height 18
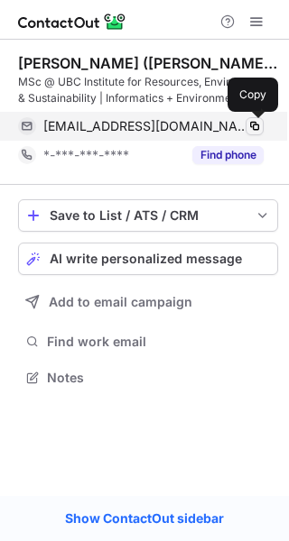
click at [254, 122] on span at bounding box center [254, 126] width 14 height 14
